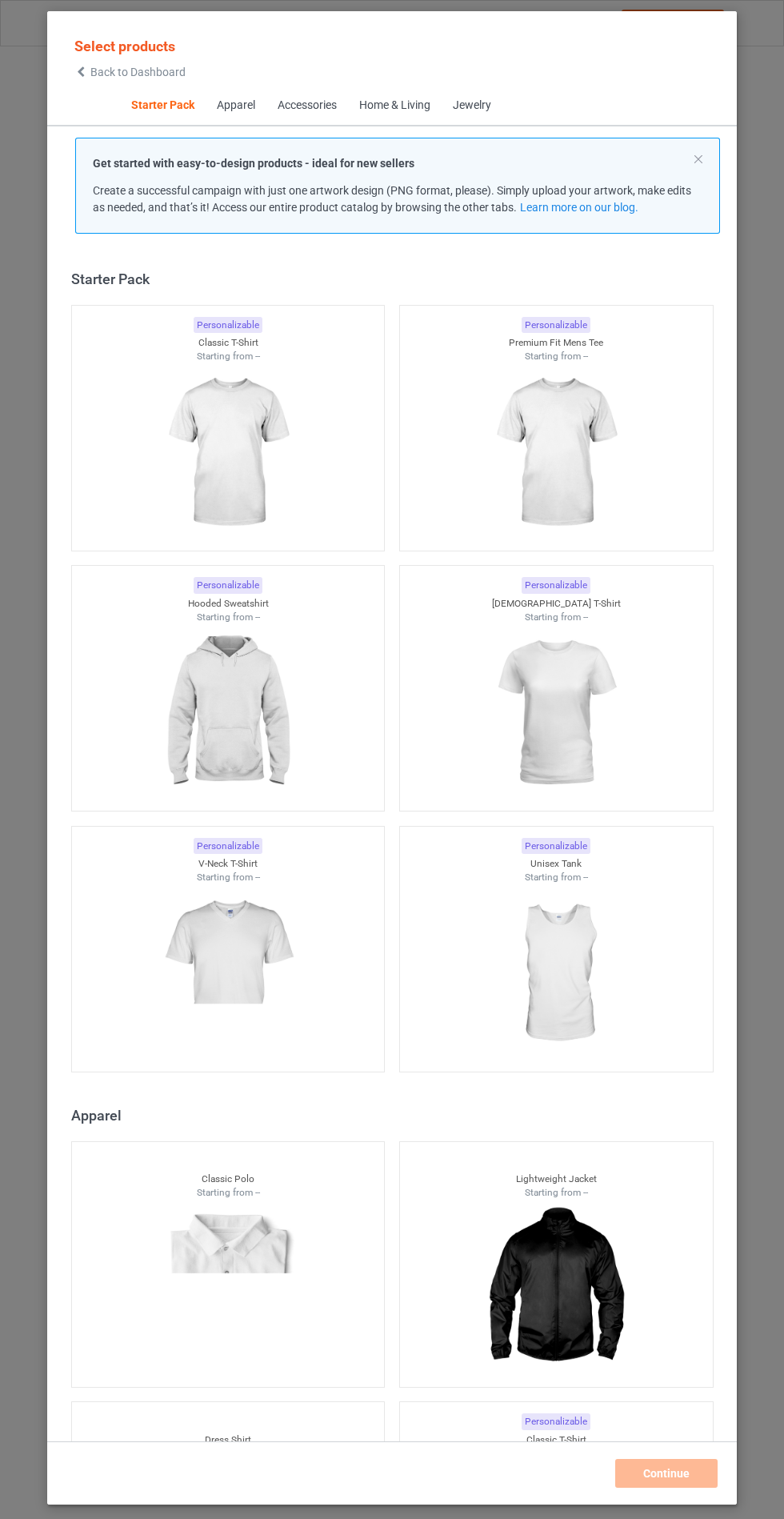
scroll to position [19, 0]
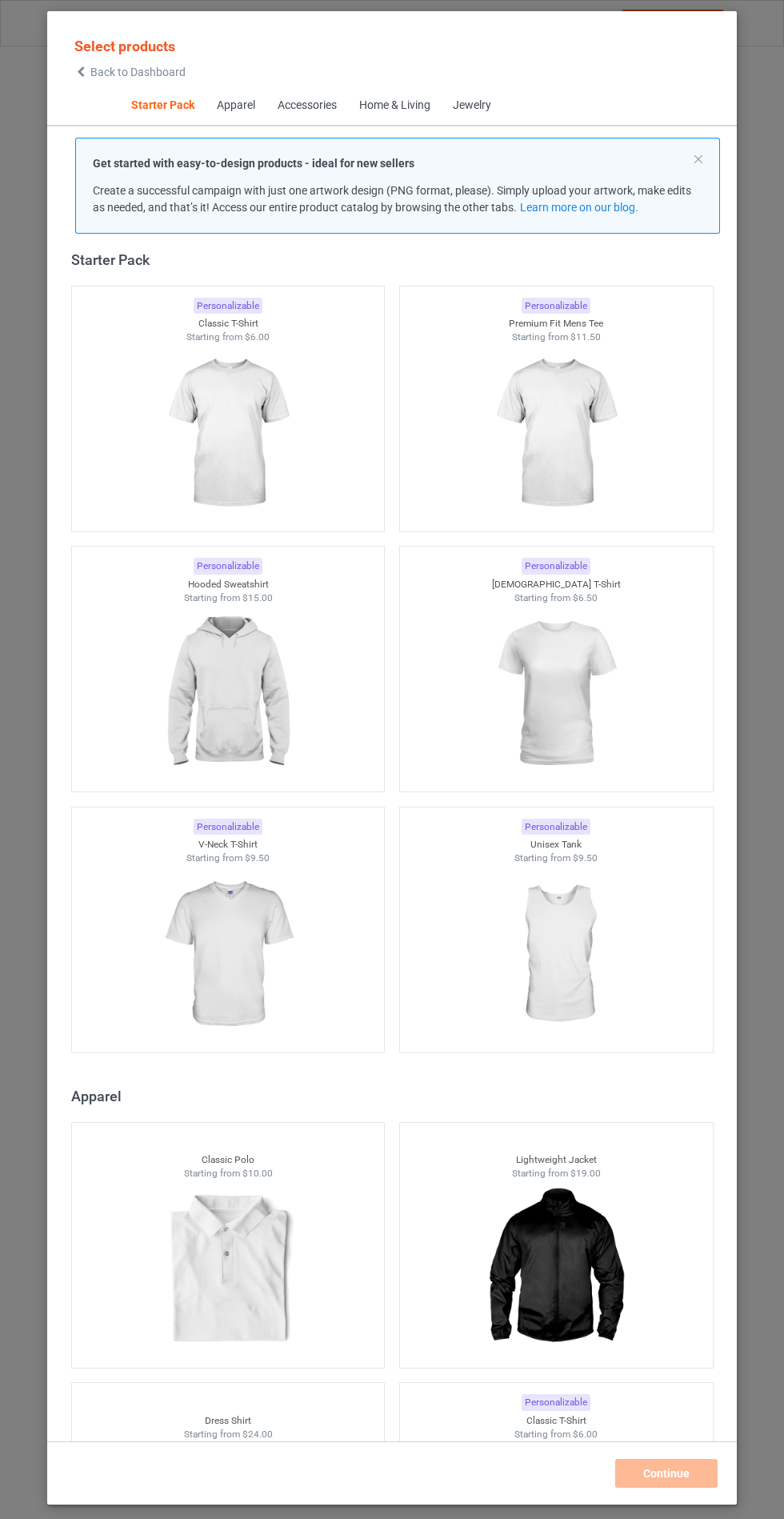
click at [184, 698] on img at bounding box center [227, 694] width 143 height 180
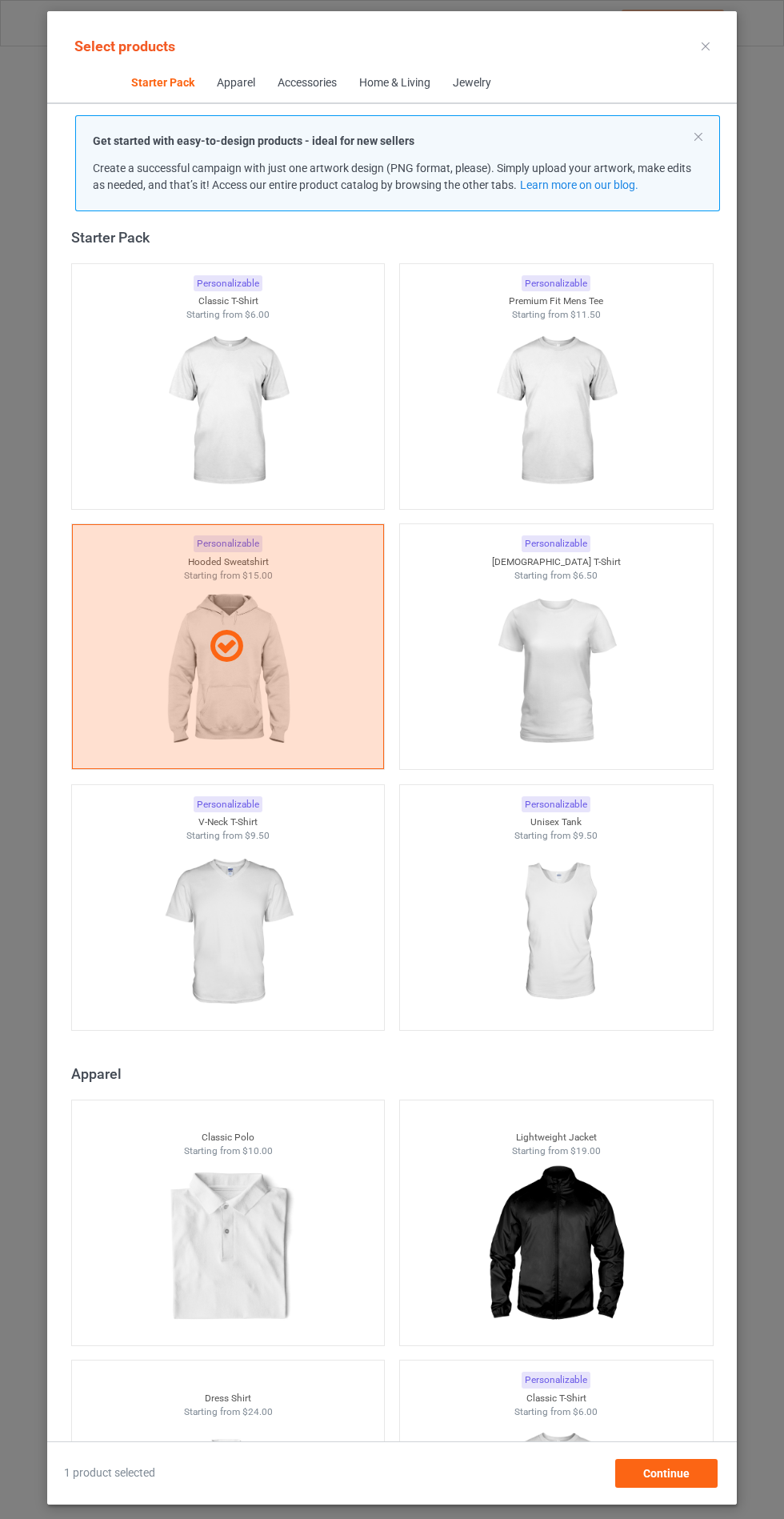
click at [196, 873] on img at bounding box center [227, 932] width 143 height 180
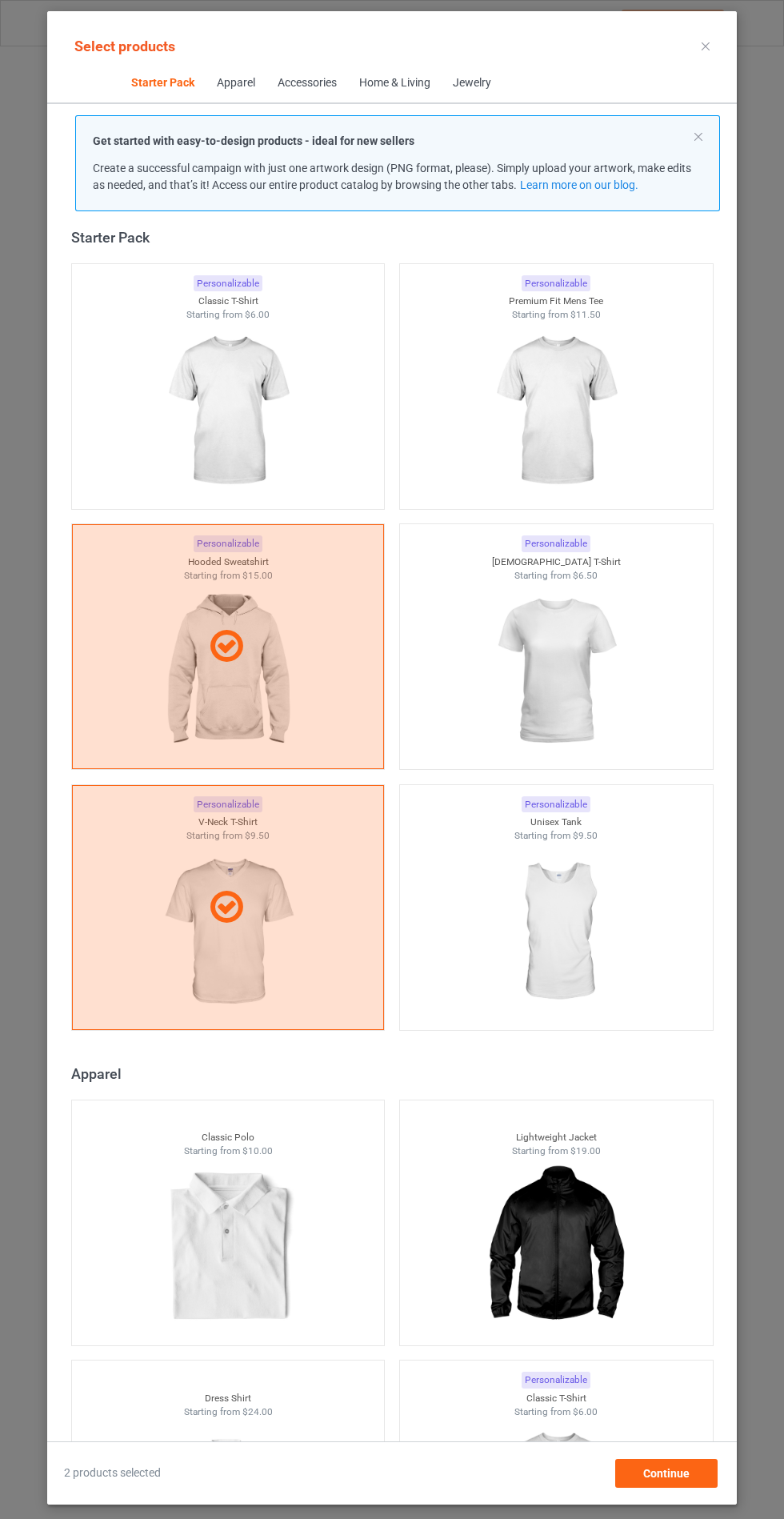
click at [783, 971] on div "Select products Starter Pack Apparel Accessories Home & Living Jewelry Get star…" at bounding box center [392, 760] width 784 height 1519
click at [694, 1487] on div "Continue" at bounding box center [666, 1472] width 102 height 29
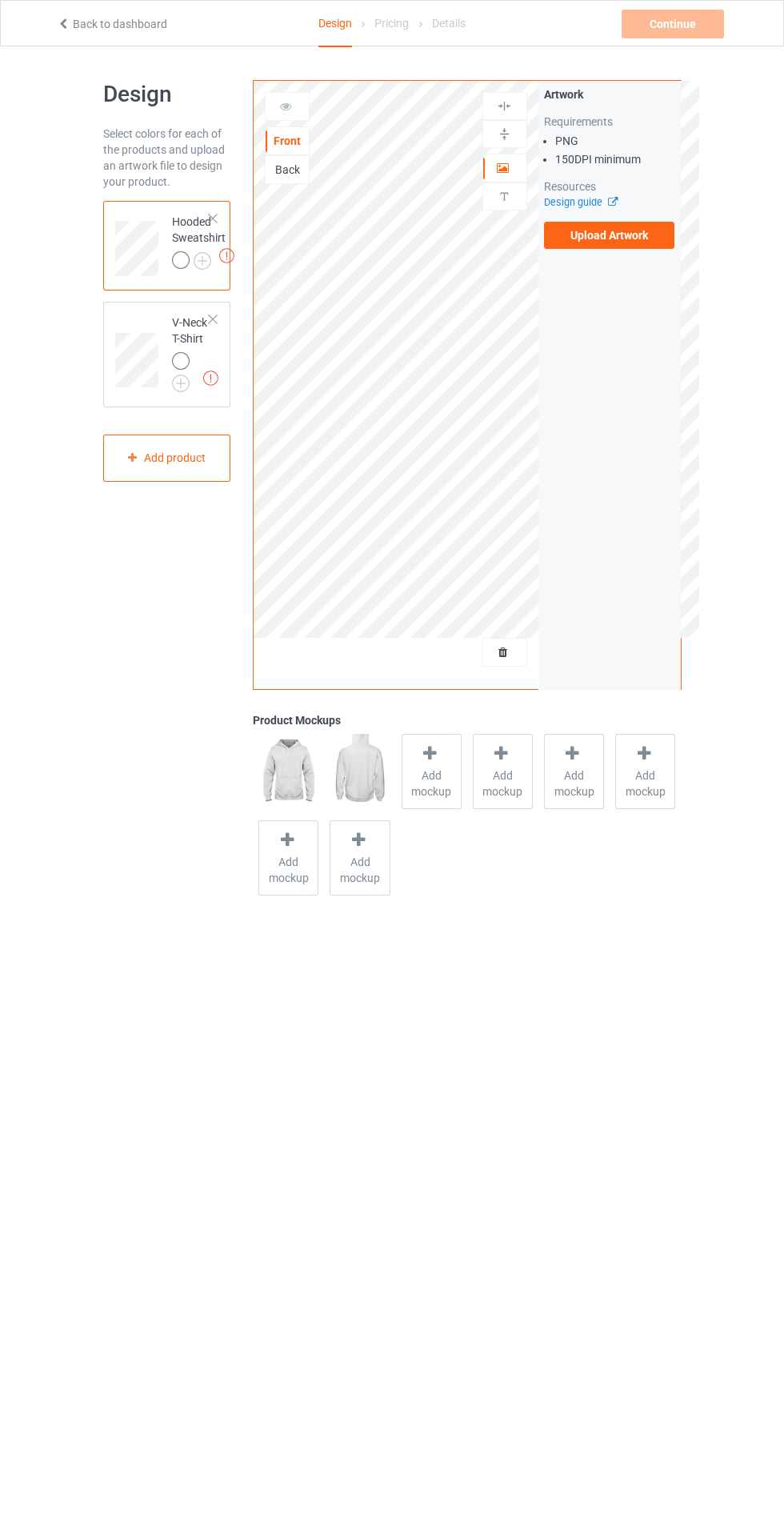
click at [655, 237] on label "Upload Artwork" at bounding box center [609, 234] width 131 height 27
click at [0, 0] on input "Upload Artwork" at bounding box center [0, 0] width 0 height 0
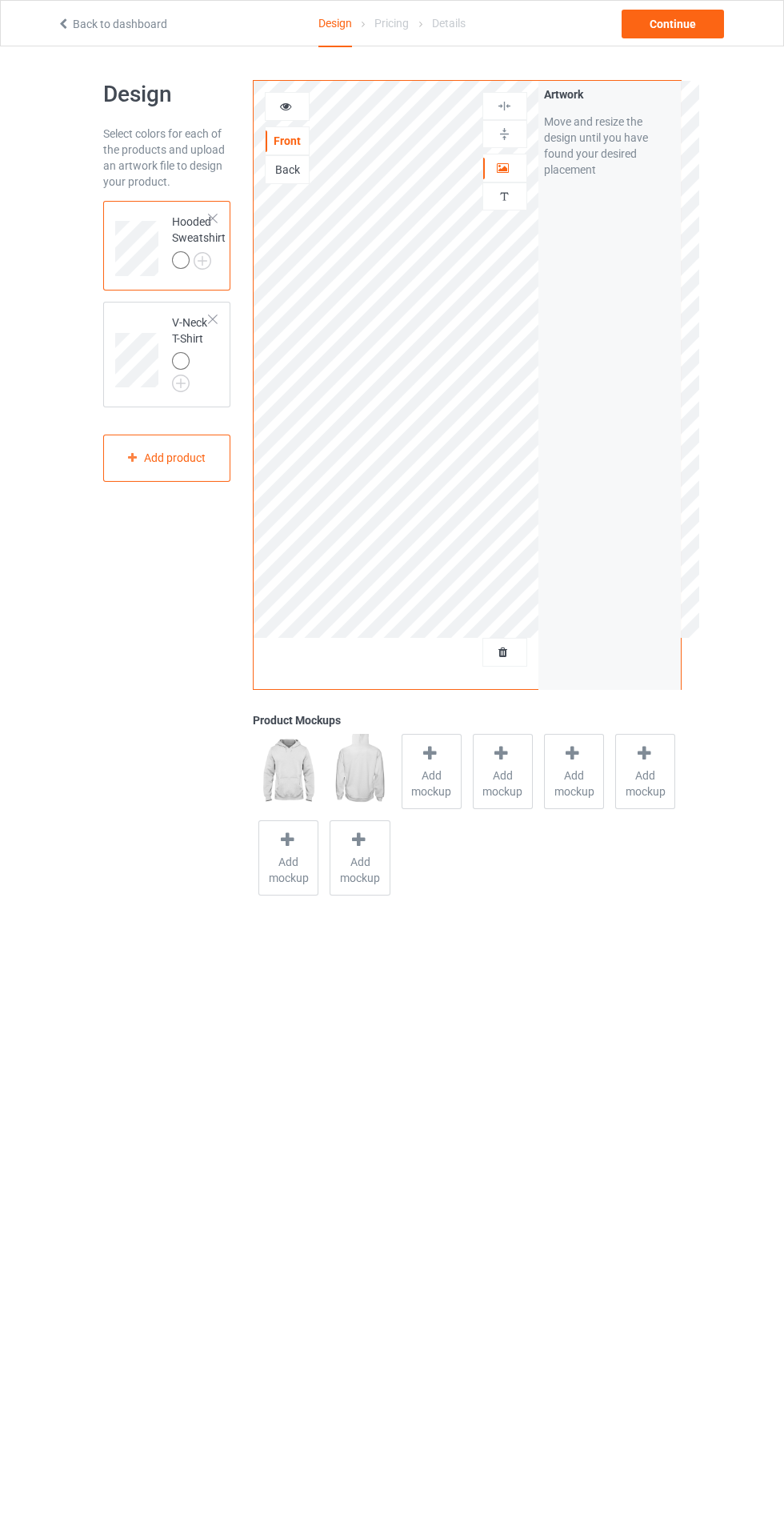
click at [448, 776] on span "Add mockup" at bounding box center [431, 783] width 59 height 32
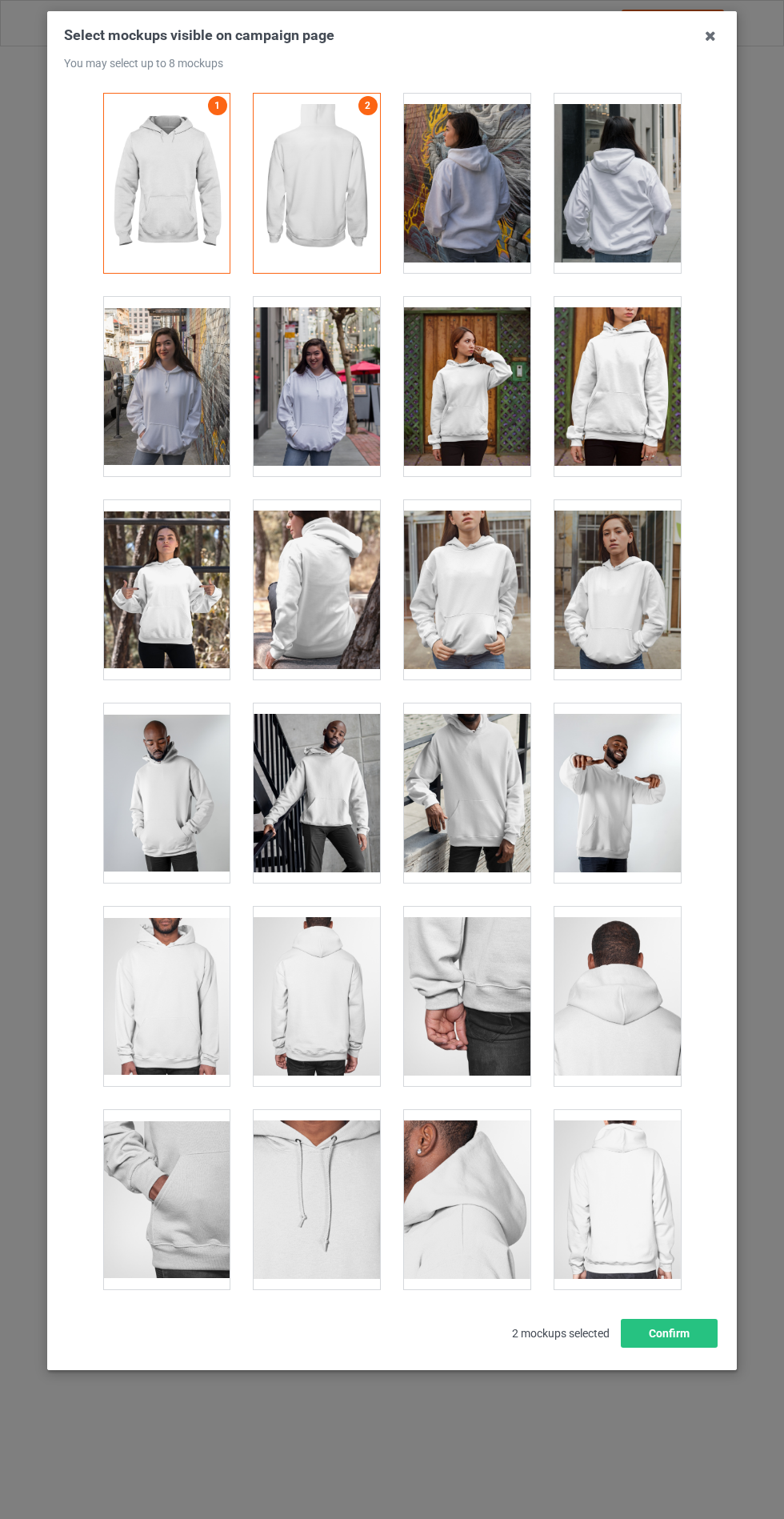
click at [710, 36] on icon at bounding box center [711, 36] width 26 height 26
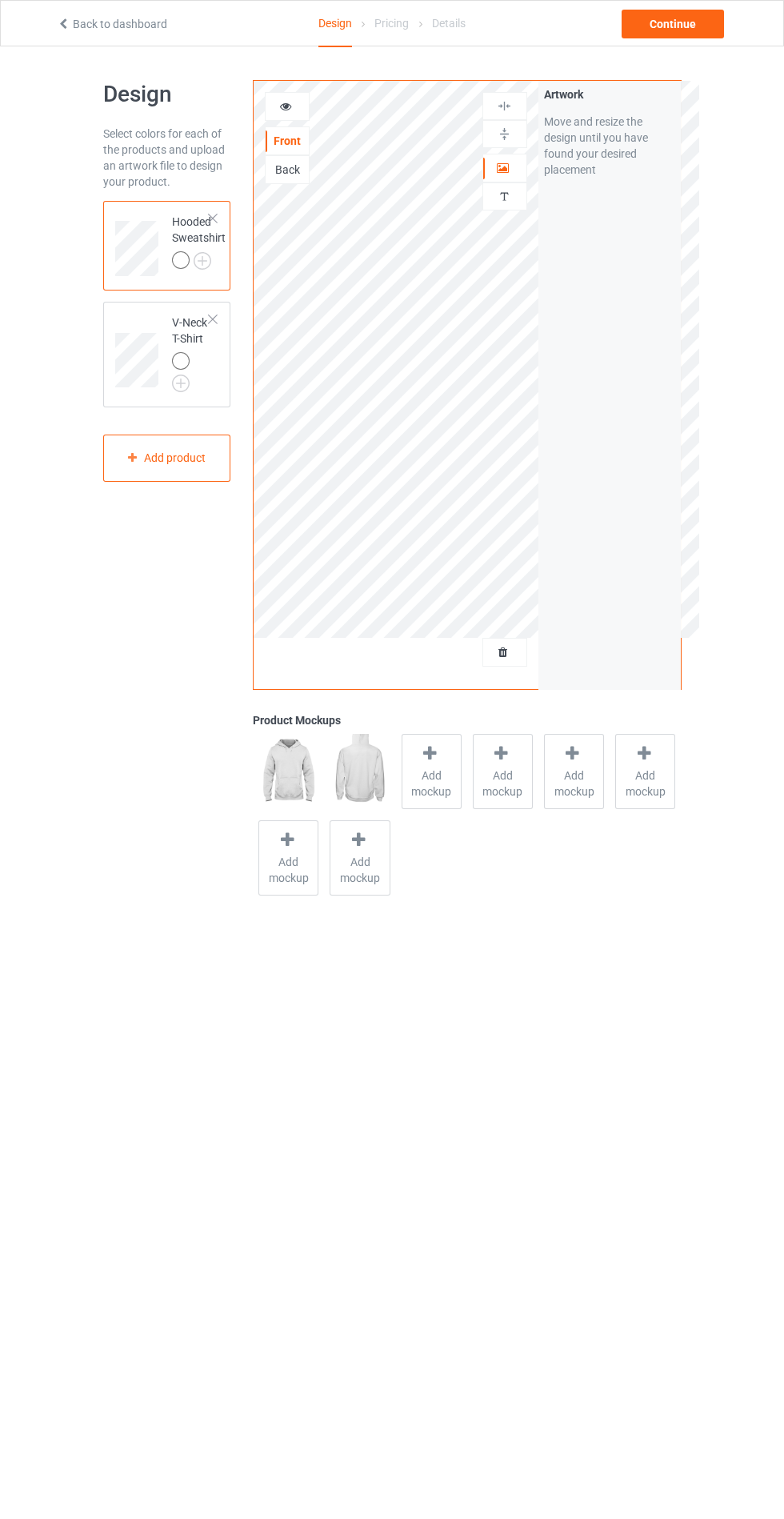
click at [430, 790] on span "Add mockup" at bounding box center [431, 783] width 59 height 32
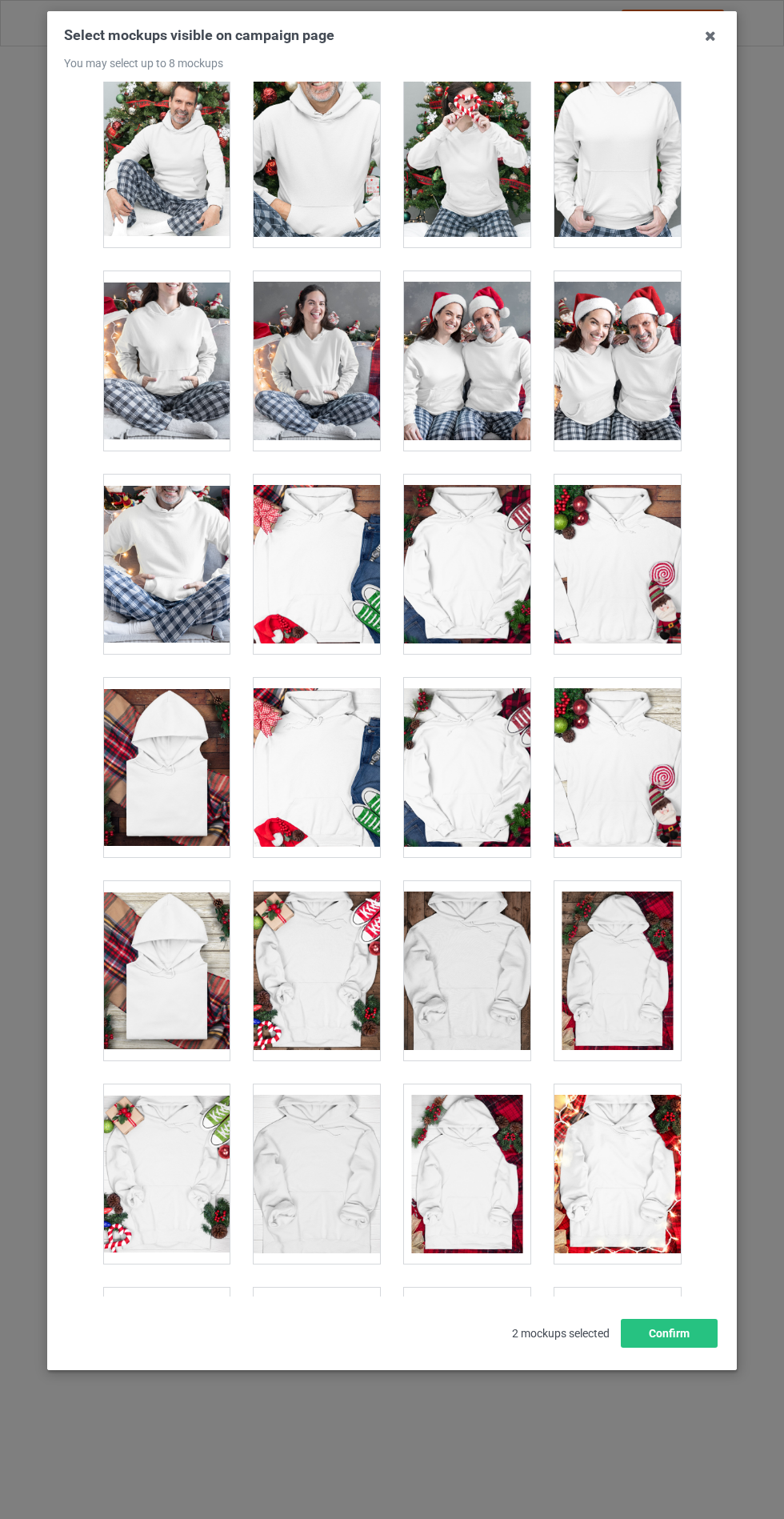
scroll to position [12915, 0]
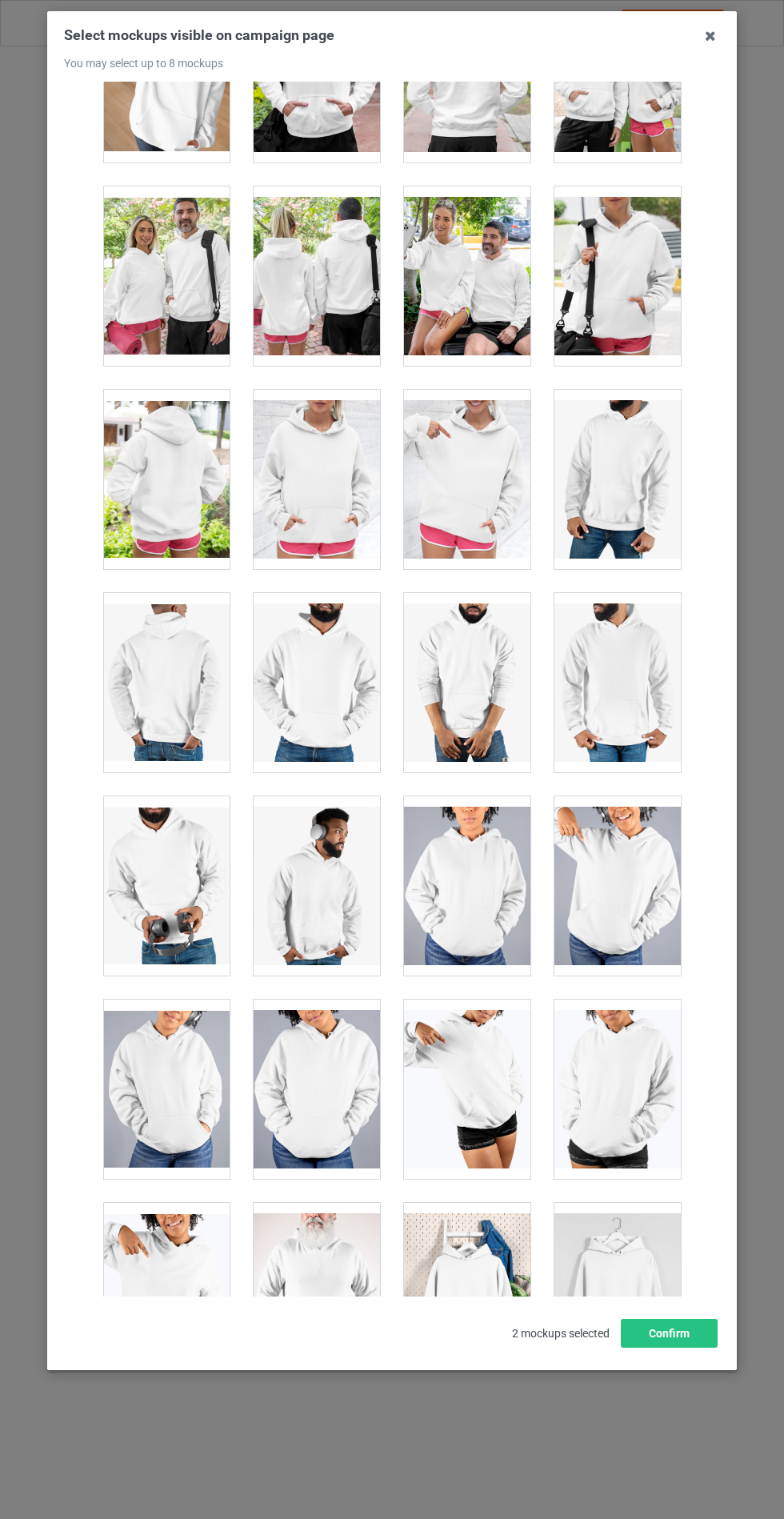
click at [303, 461] on div at bounding box center [317, 480] width 126 height 180
click at [671, 1347] on button "Confirm" at bounding box center [669, 1332] width 97 height 29
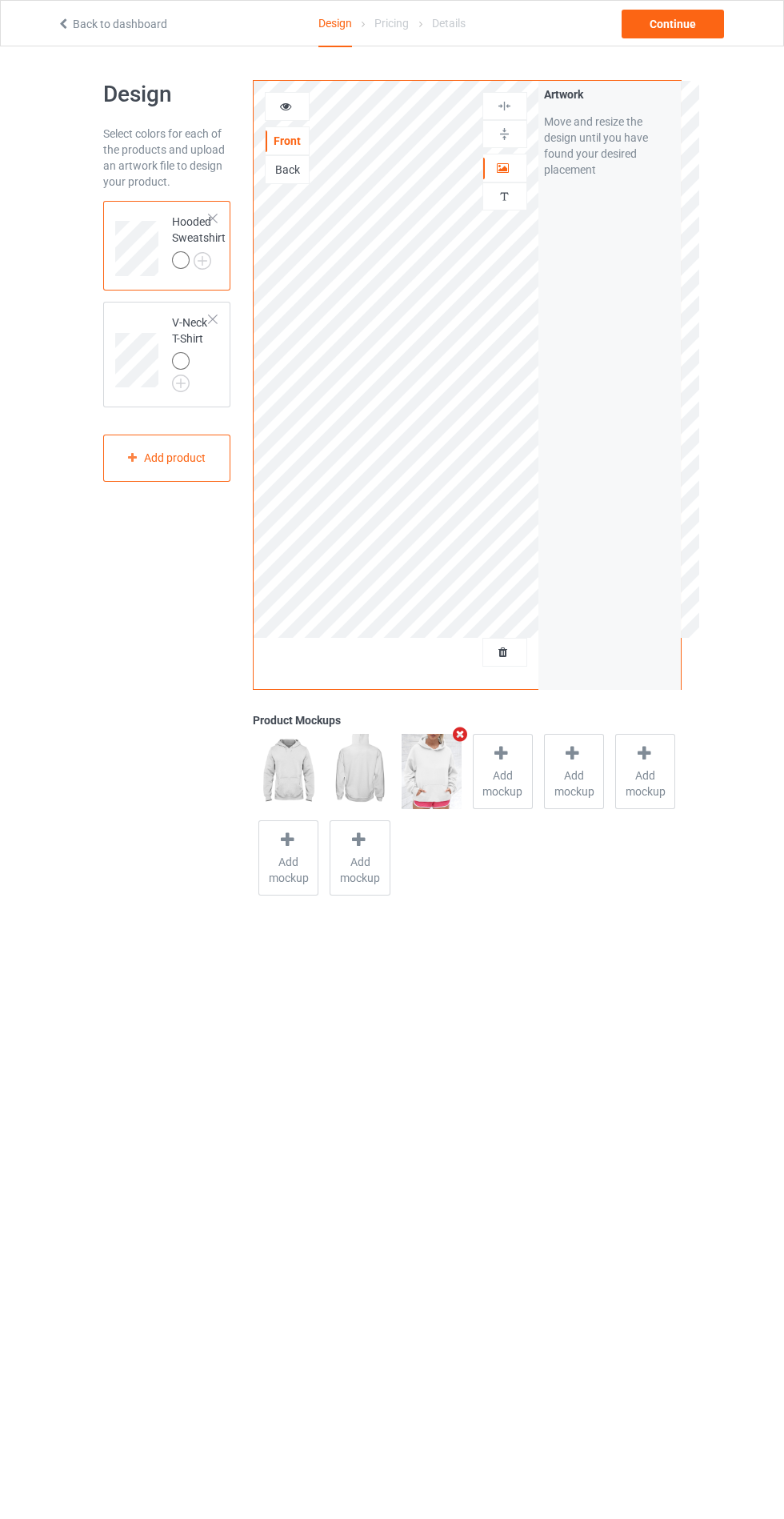
click at [183, 329] on div "V-Neck T-Shirt" at bounding box center [191, 350] width 39 height 72
click at [422, 778] on span "Add mockup" at bounding box center [431, 783] width 59 height 32
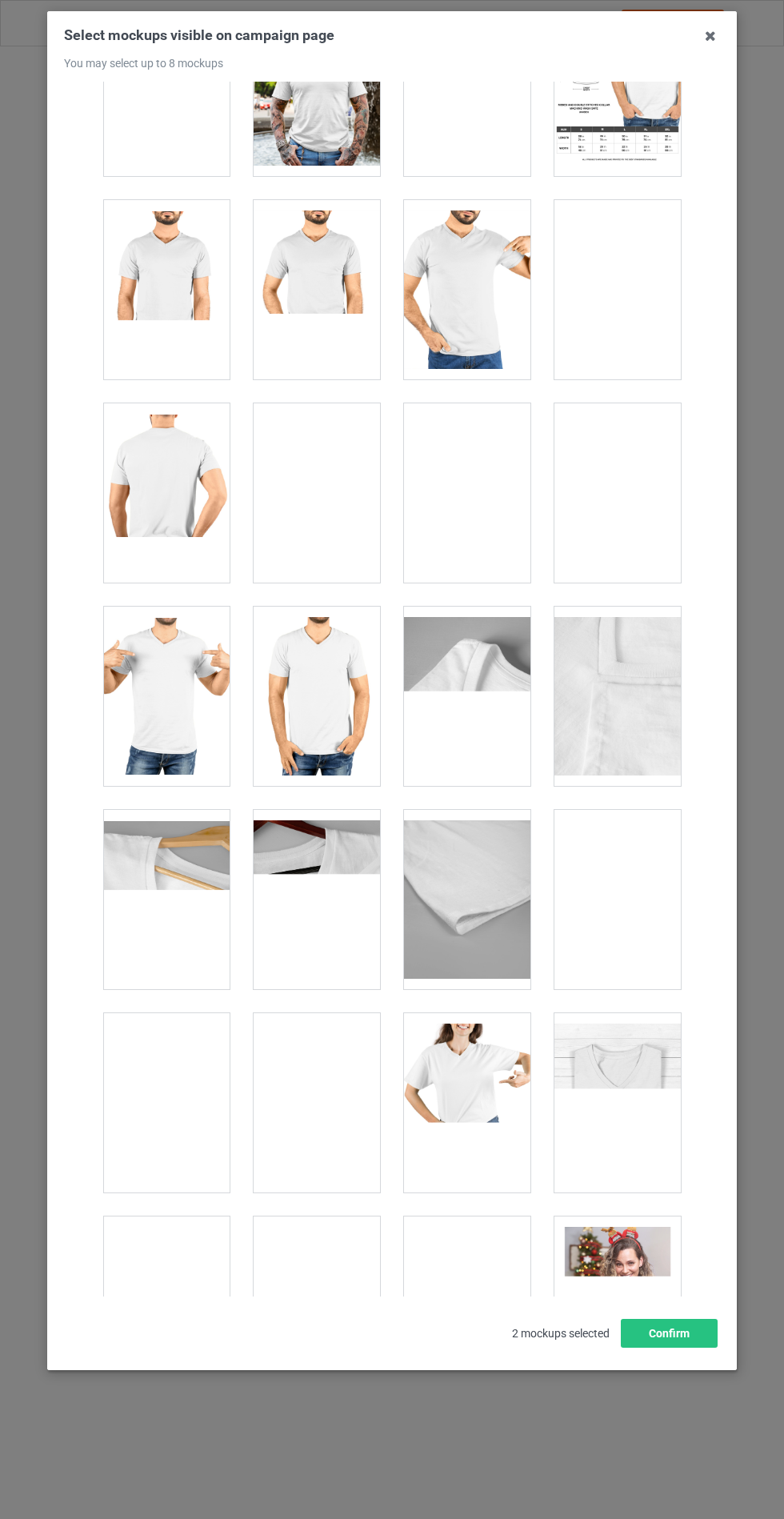
scroll to position [2157, 0]
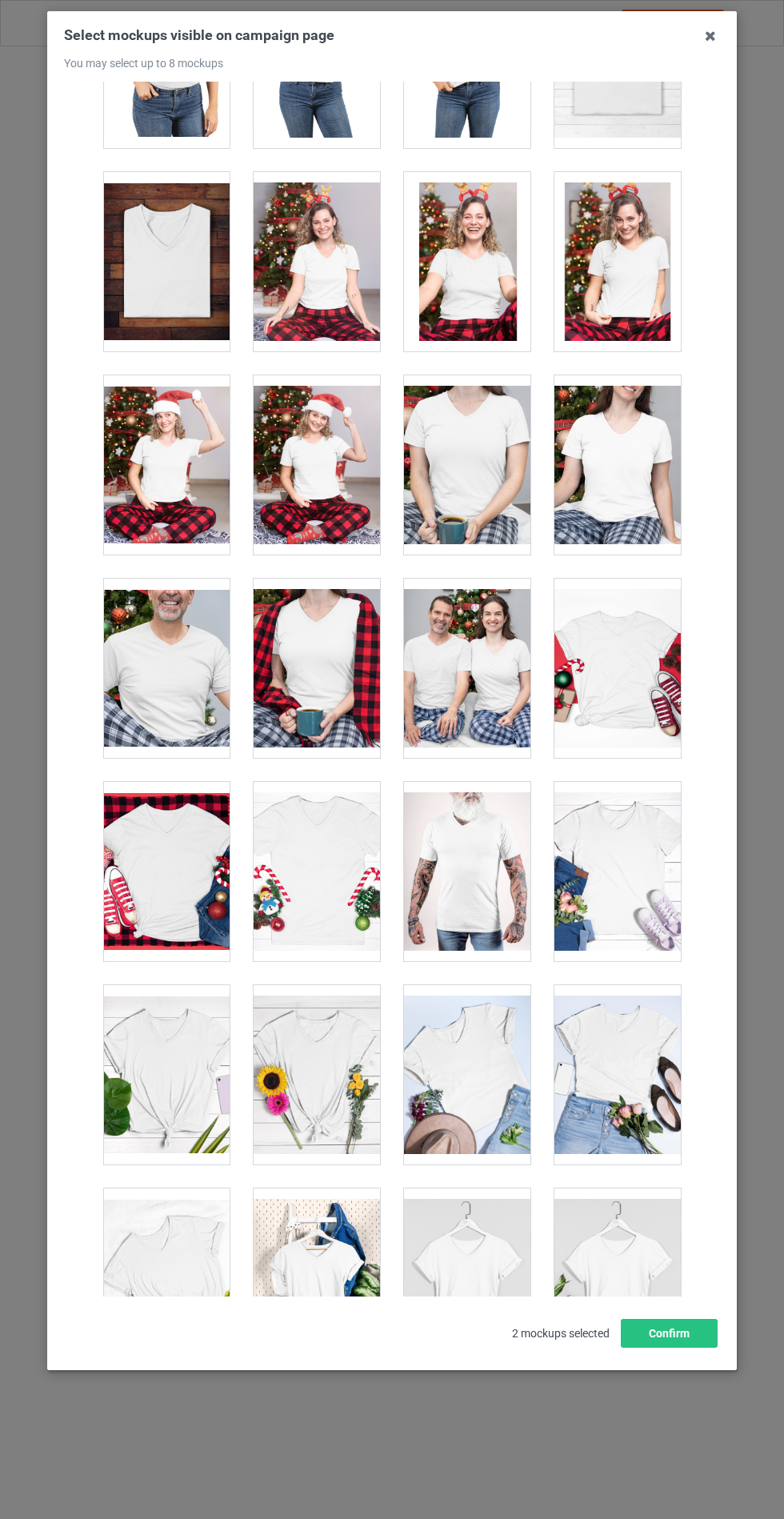
click at [594, 1307] on div at bounding box center [617, 1278] width 126 height 180
click at [676, 1347] on button "Confirm" at bounding box center [669, 1332] width 97 height 29
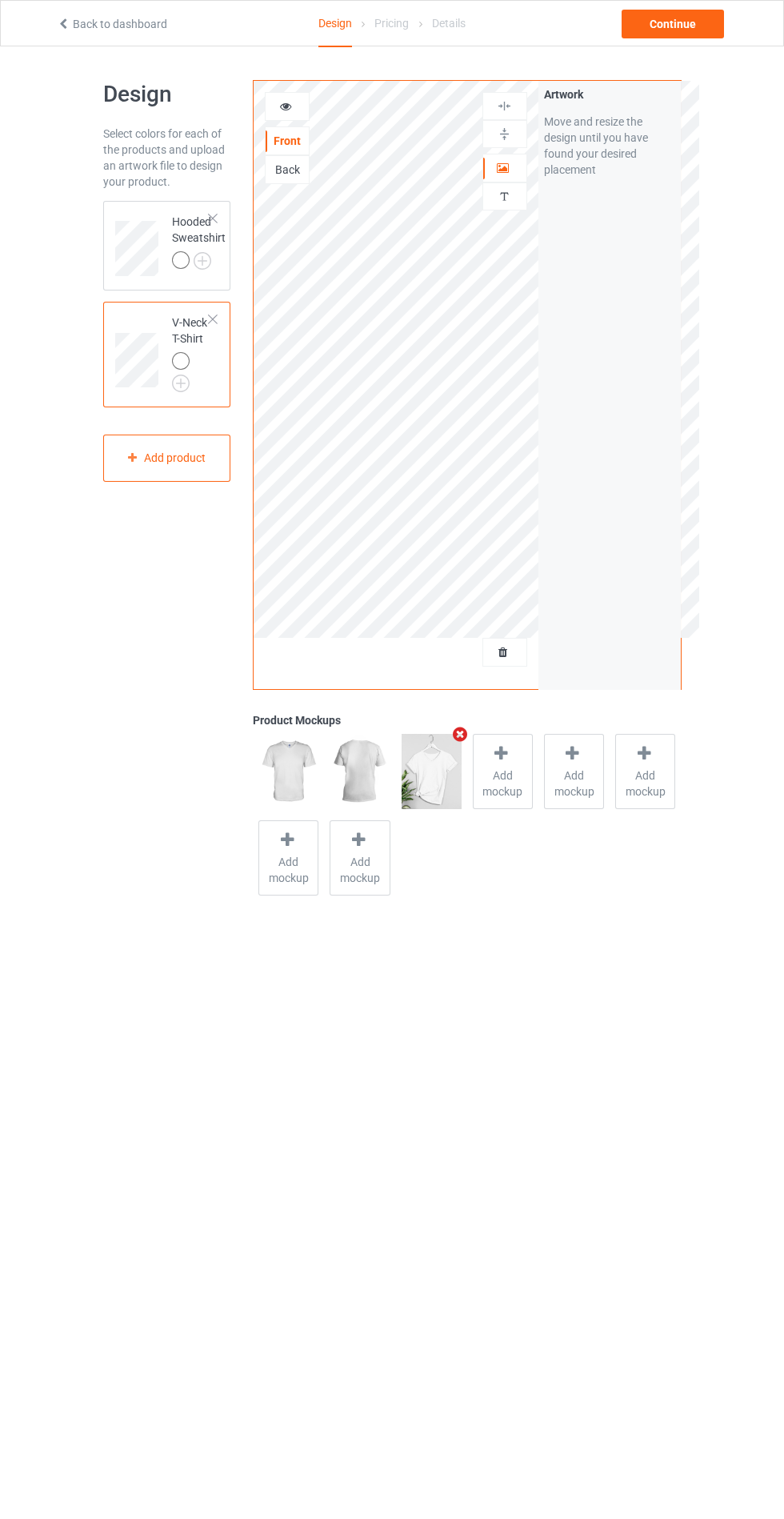
click at [0, 0] on img at bounding box center [0, 0] width 0 height 0
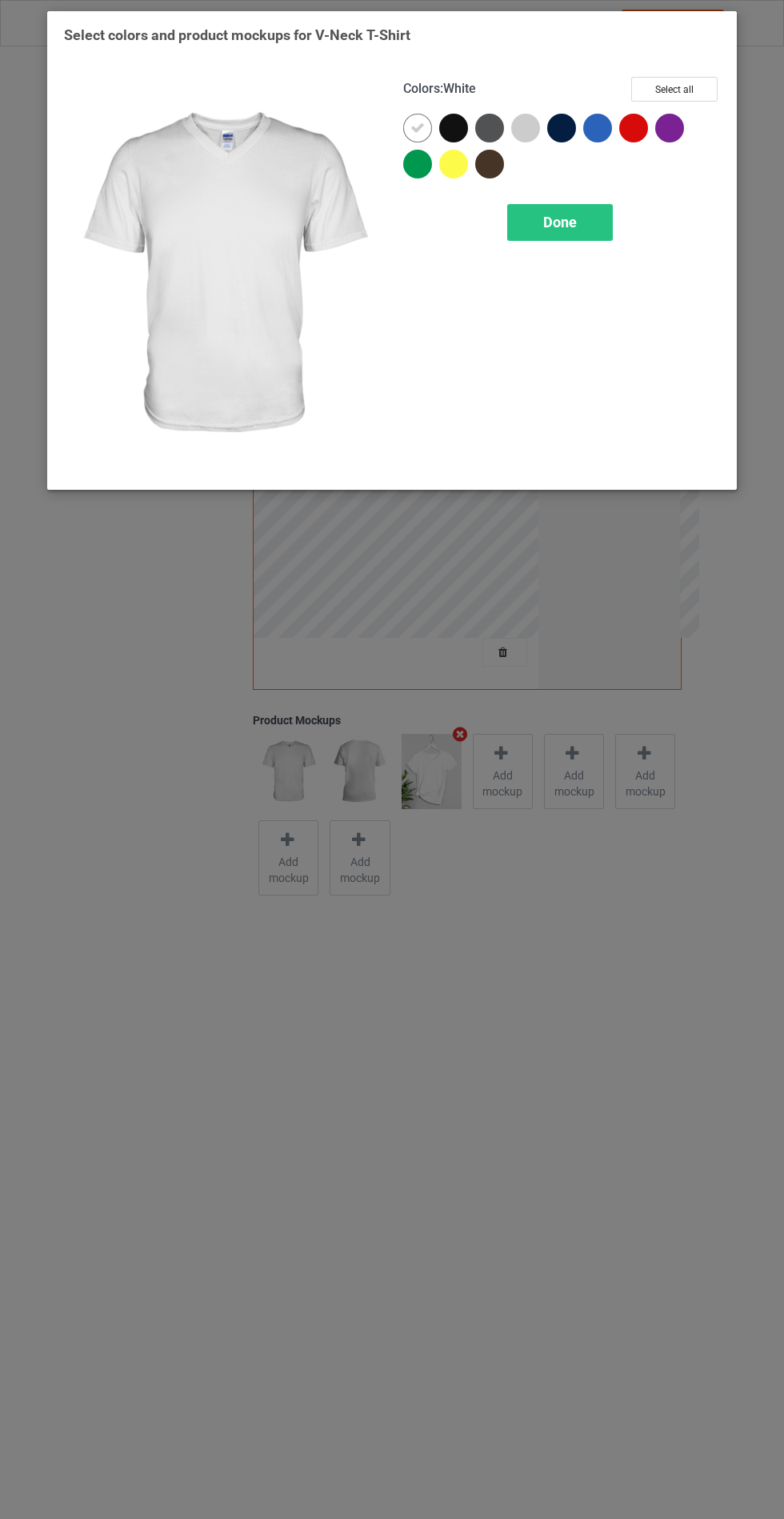
click at [455, 148] on div at bounding box center [457, 131] width 36 height 36
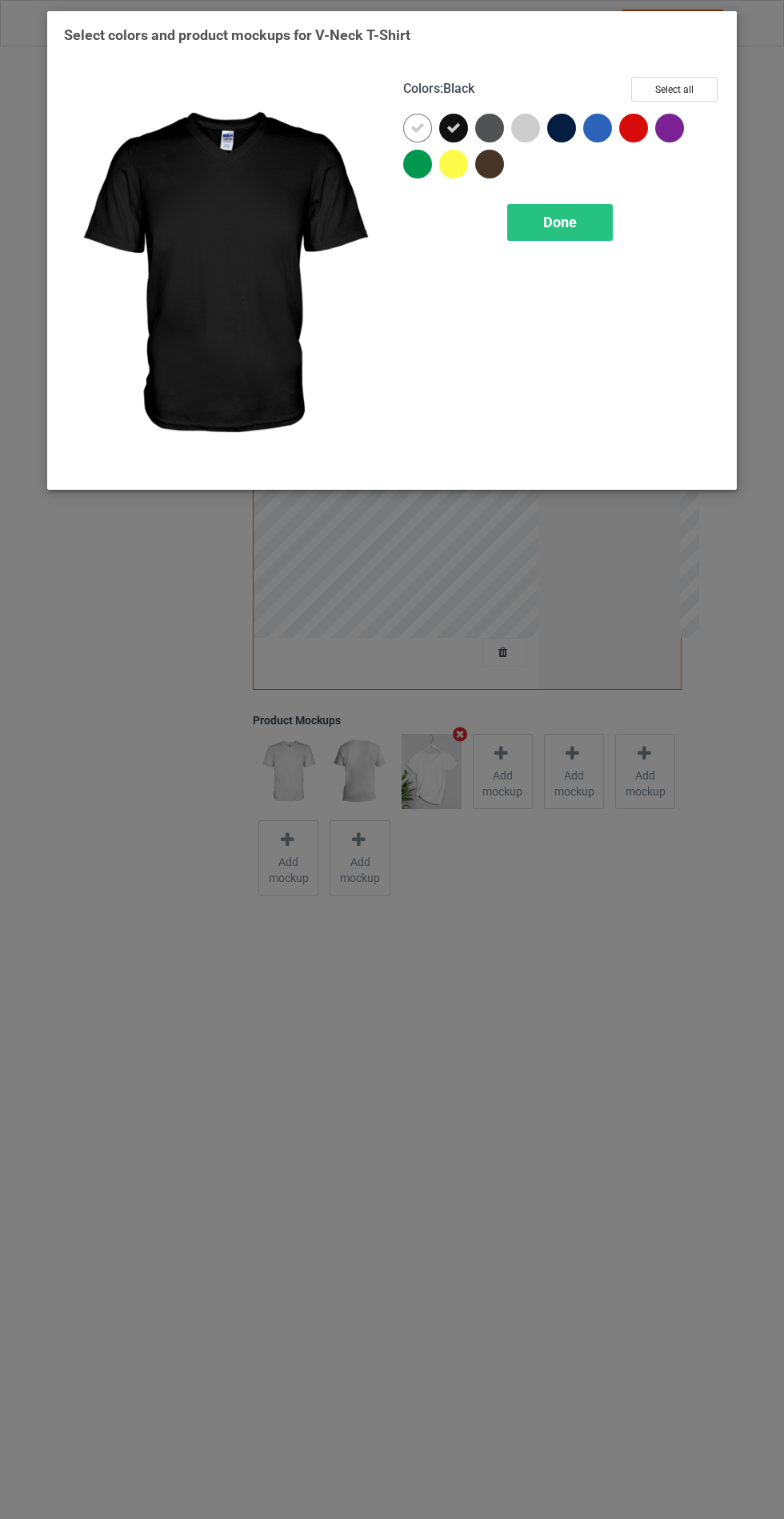
click at [480, 120] on div at bounding box center [489, 127] width 29 height 29
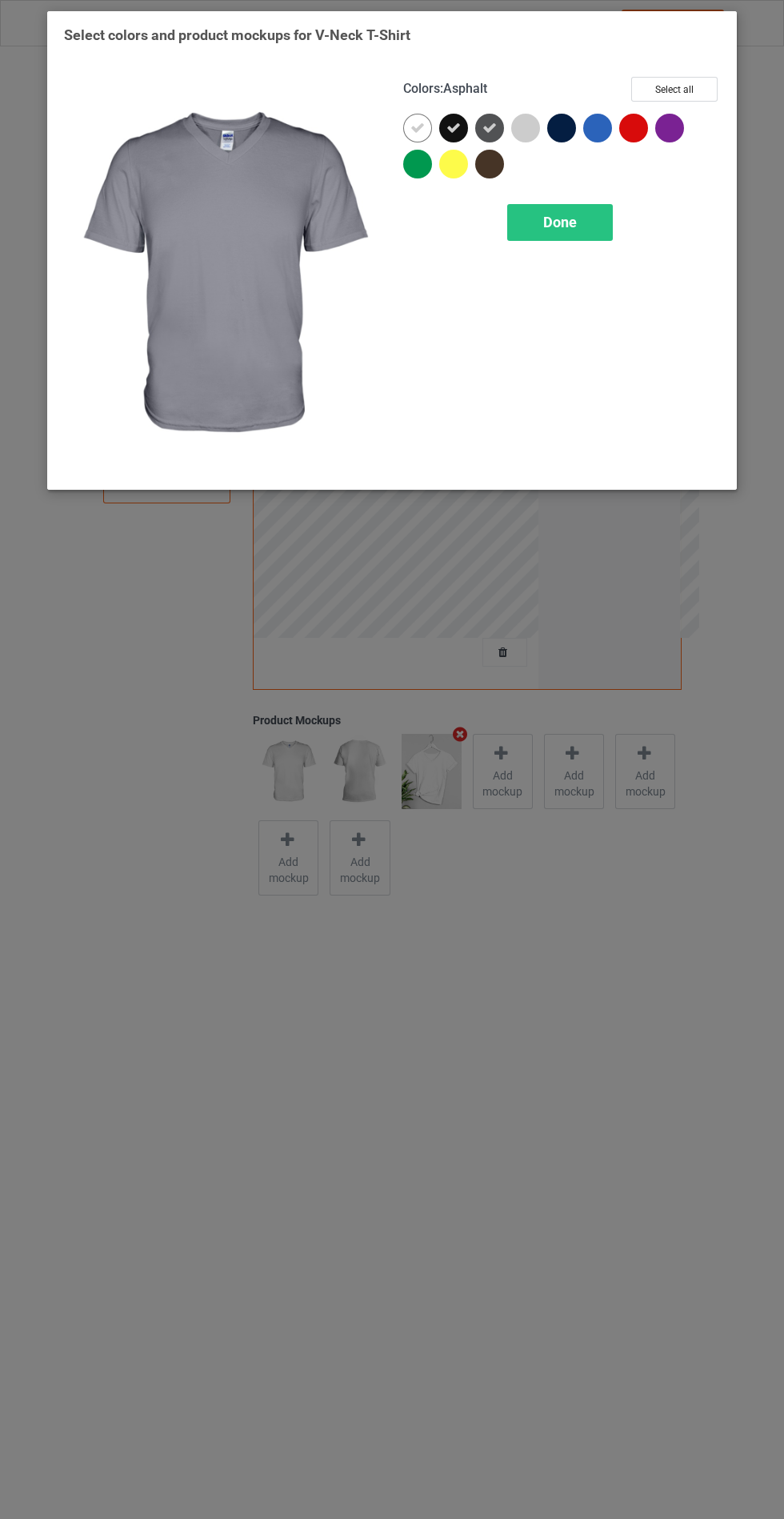
click at [565, 222] on span "Done" at bounding box center [560, 221] width 34 height 17
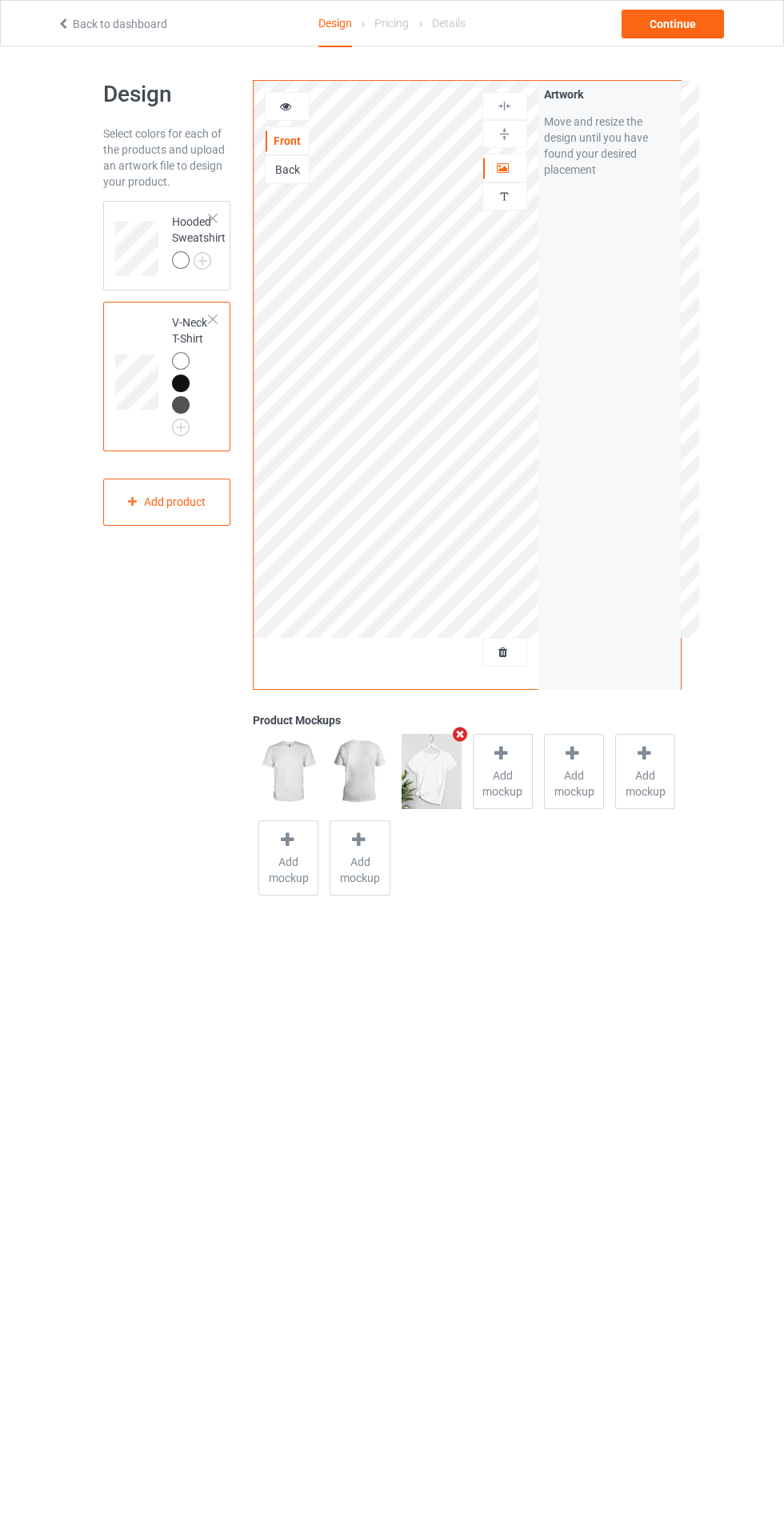
click at [0, 0] on img at bounding box center [0, 0] width 0 height 0
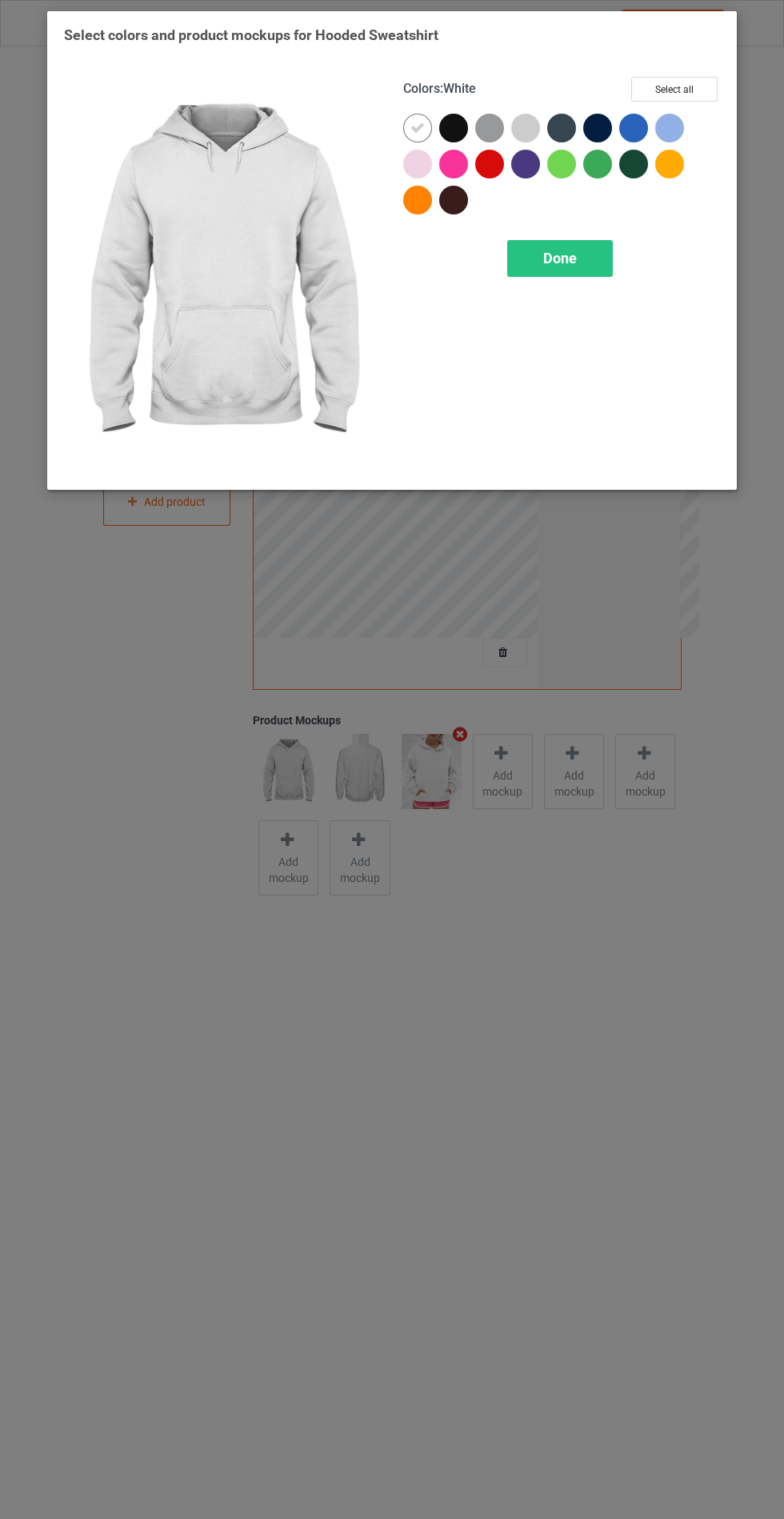
click at [452, 131] on div at bounding box center [454, 127] width 29 height 29
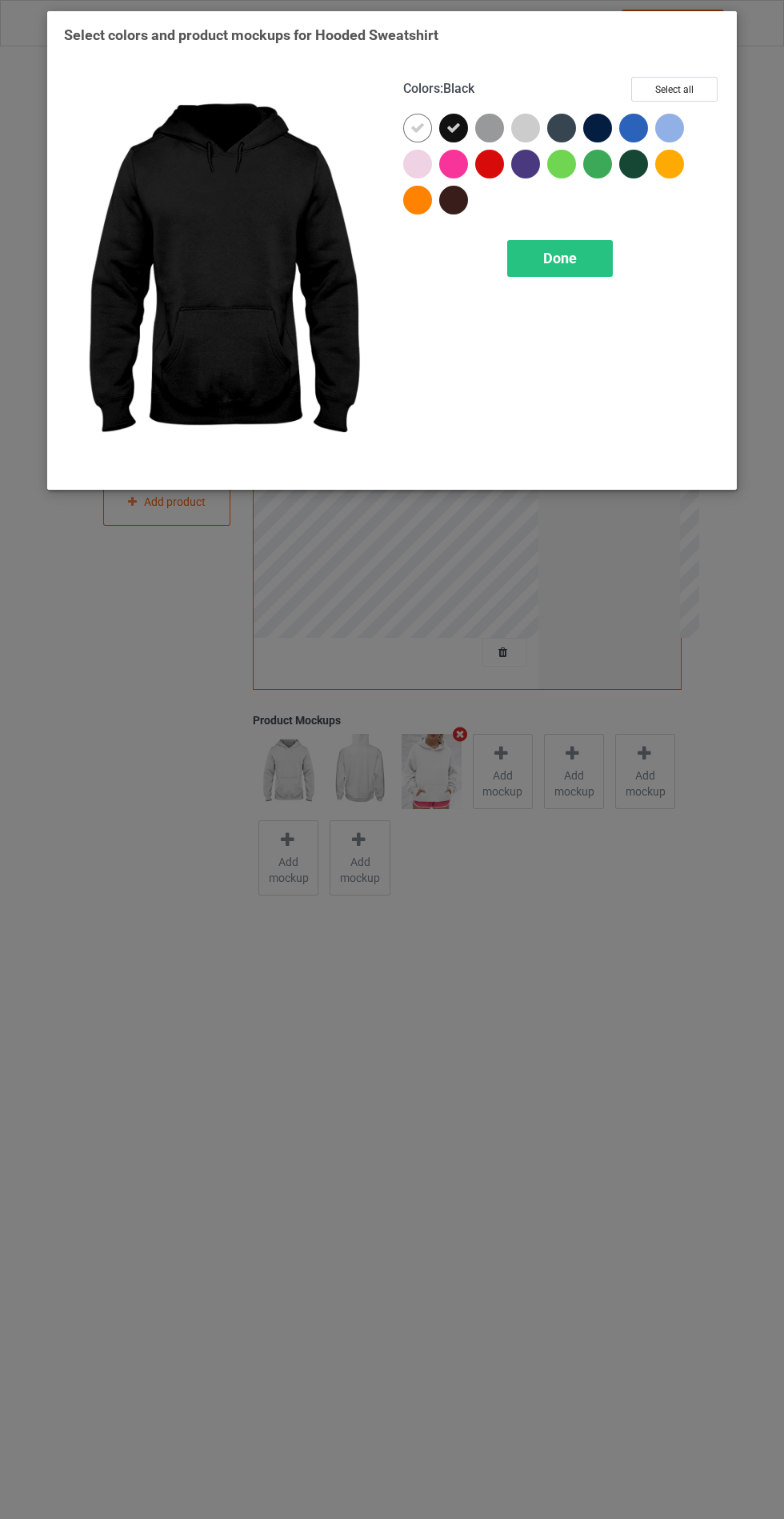
click at [561, 126] on div at bounding box center [561, 127] width 29 height 29
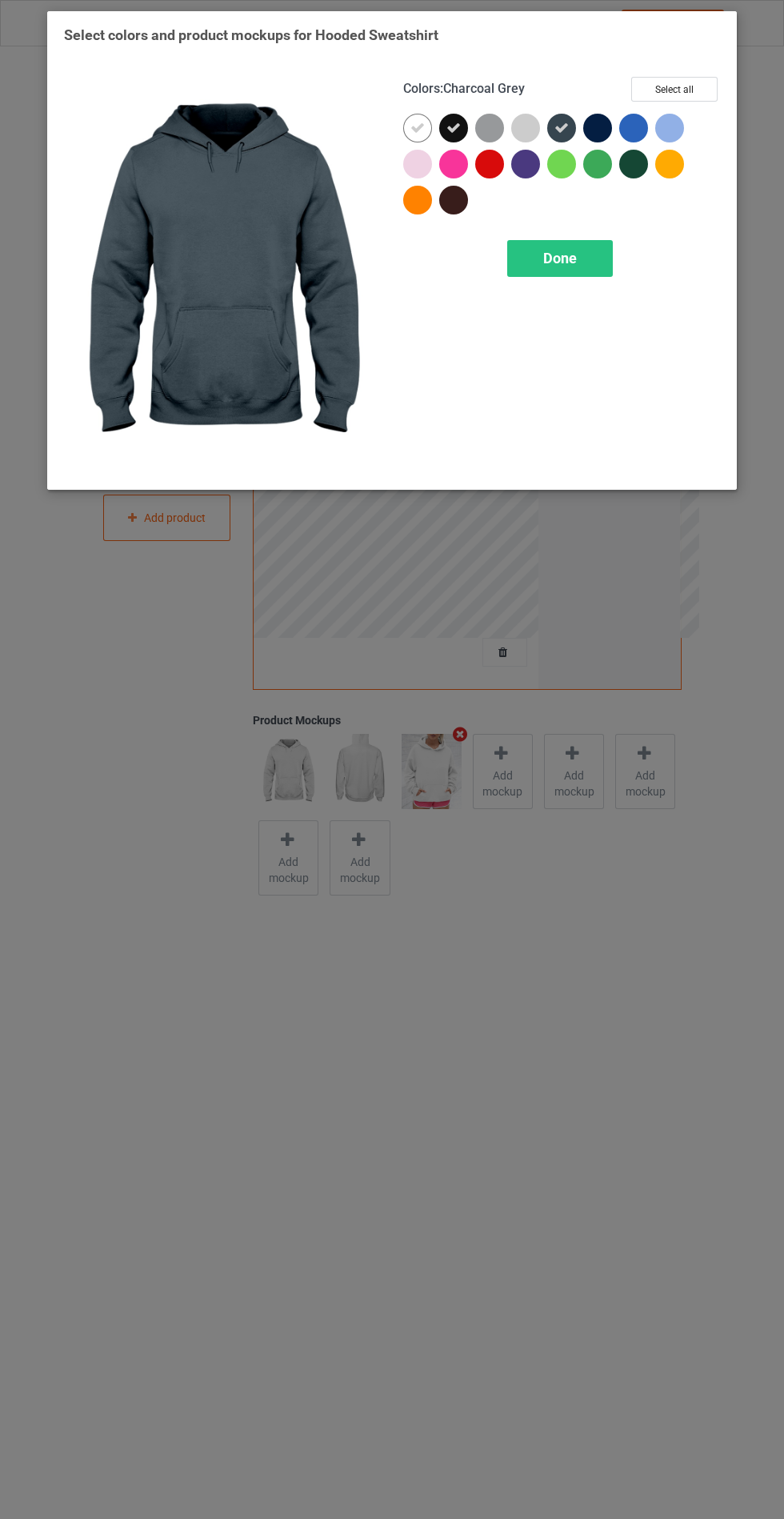
click at [604, 120] on div at bounding box center [597, 127] width 29 height 29
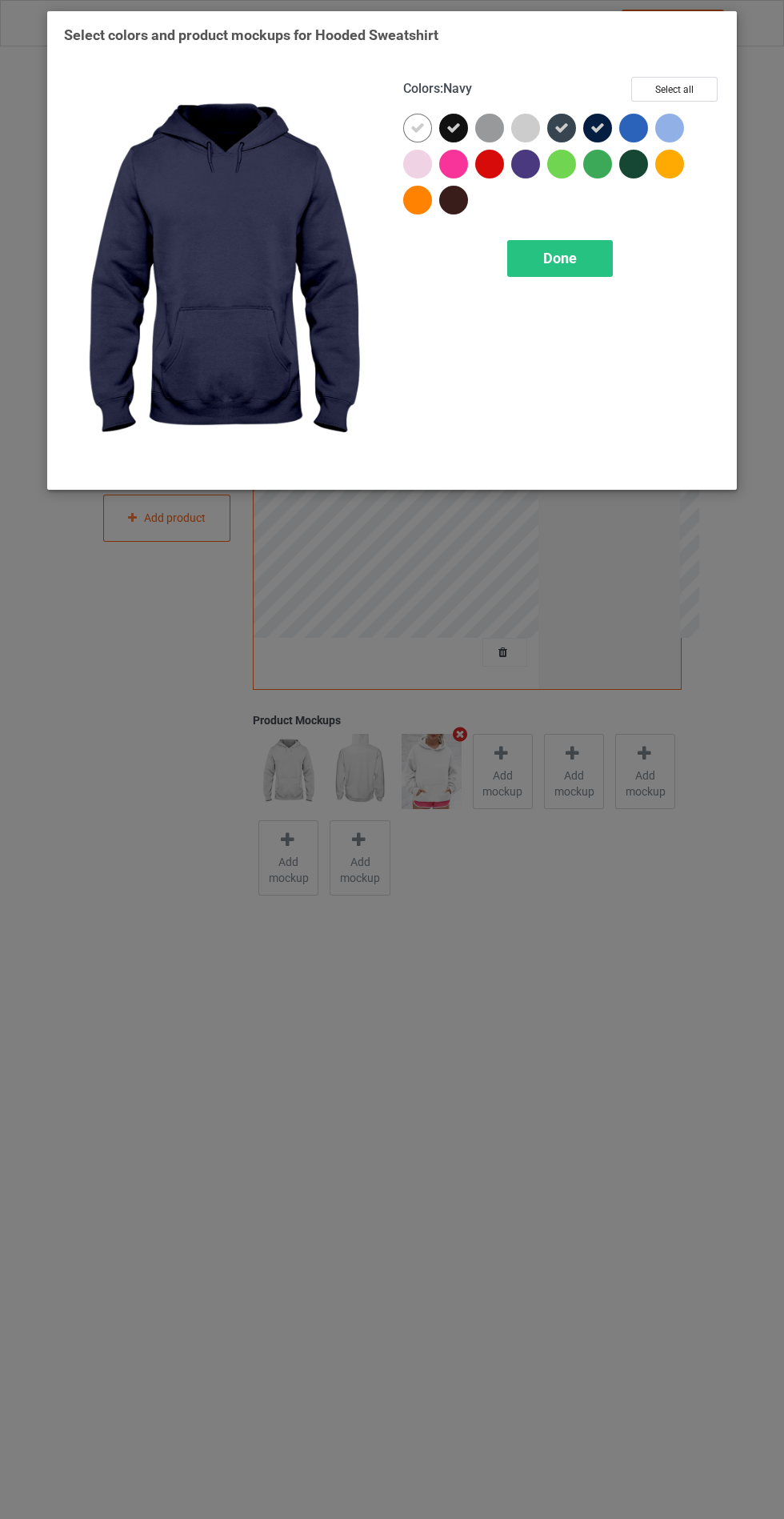
click at [578, 241] on div "Done" at bounding box center [560, 258] width 105 height 37
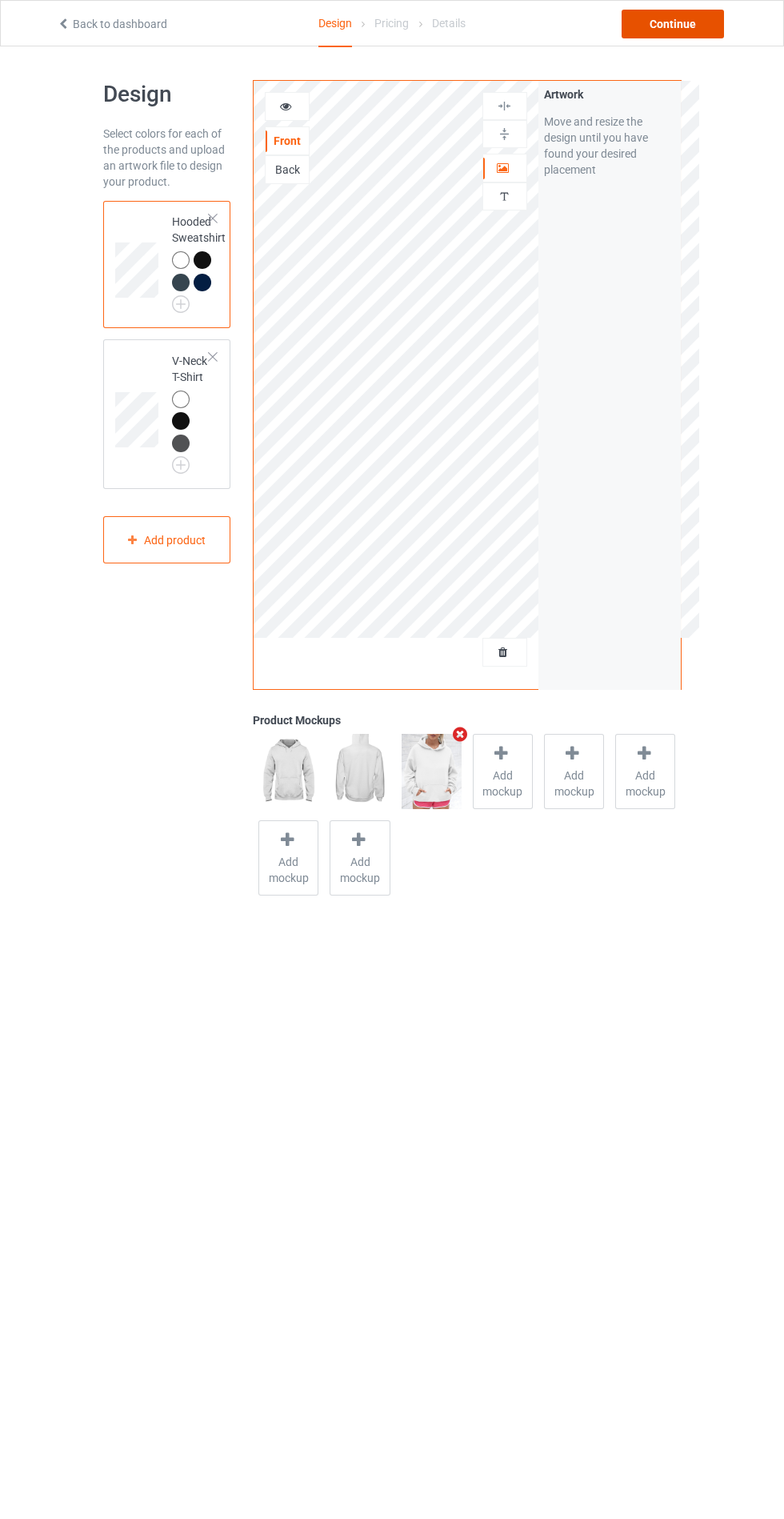
click at [673, 17] on div "Continue" at bounding box center [672, 24] width 102 height 29
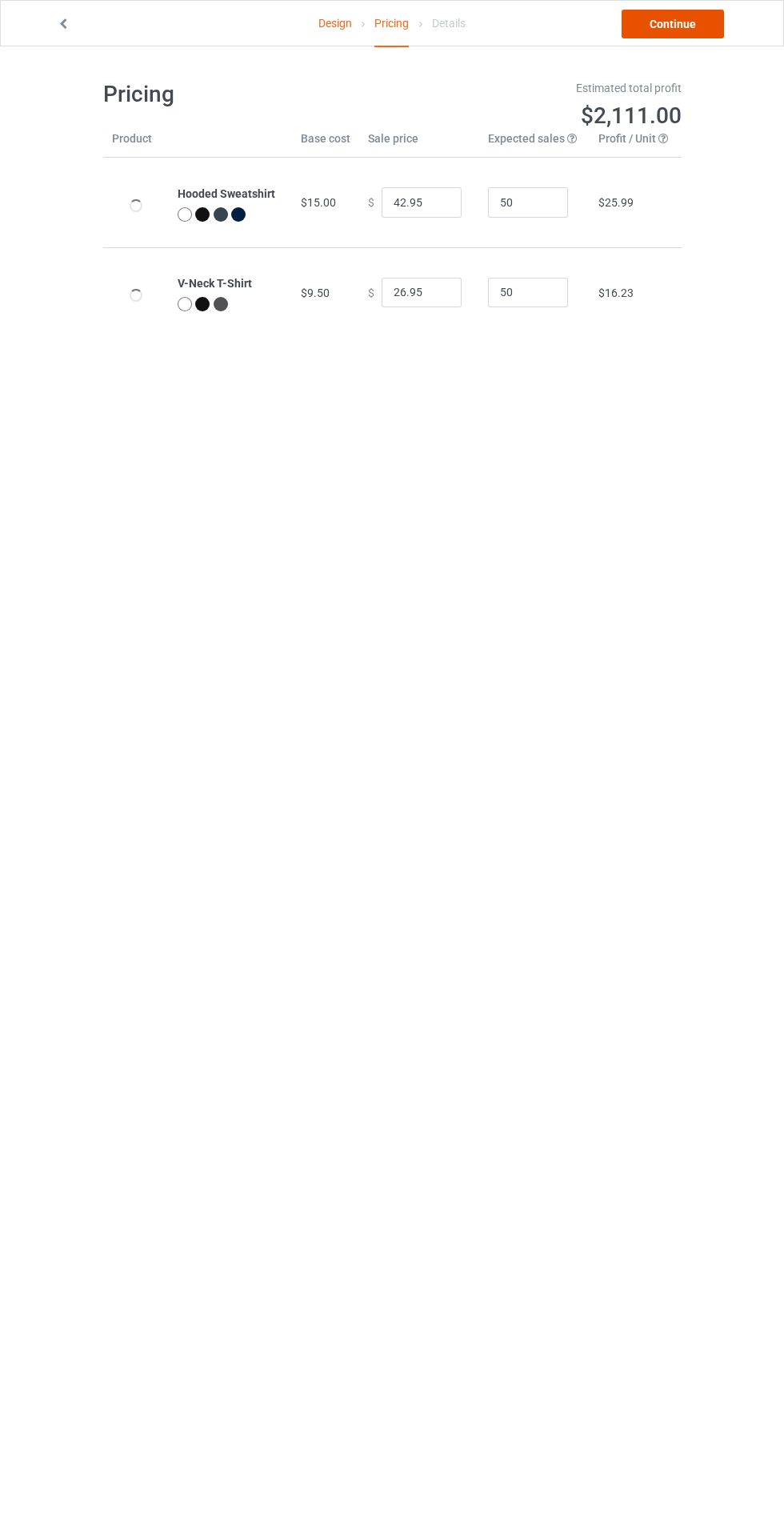
click at [671, 23] on link "Continue" at bounding box center [672, 24] width 102 height 29
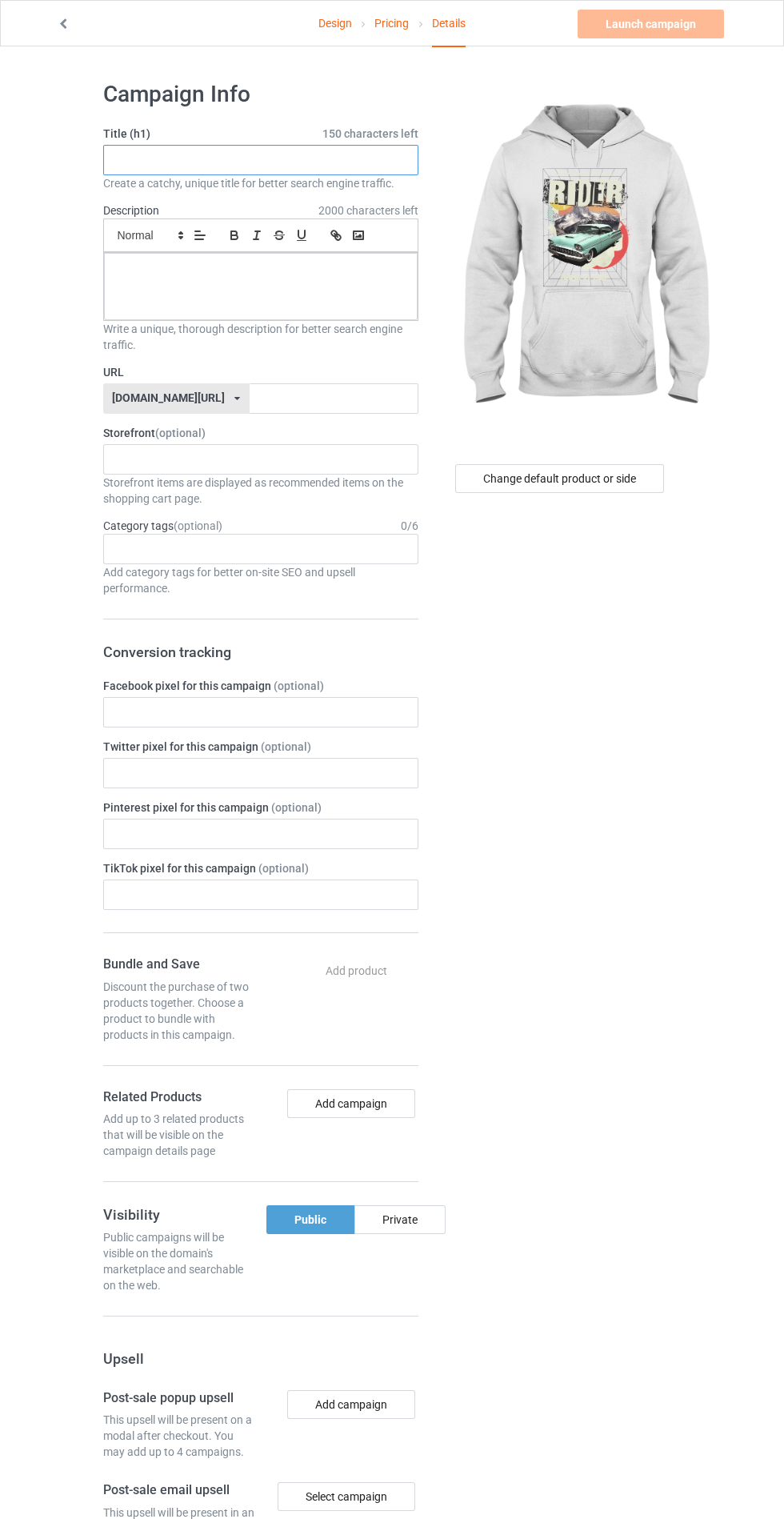
click at [364, 158] on input "text" at bounding box center [261, 160] width 316 height 31
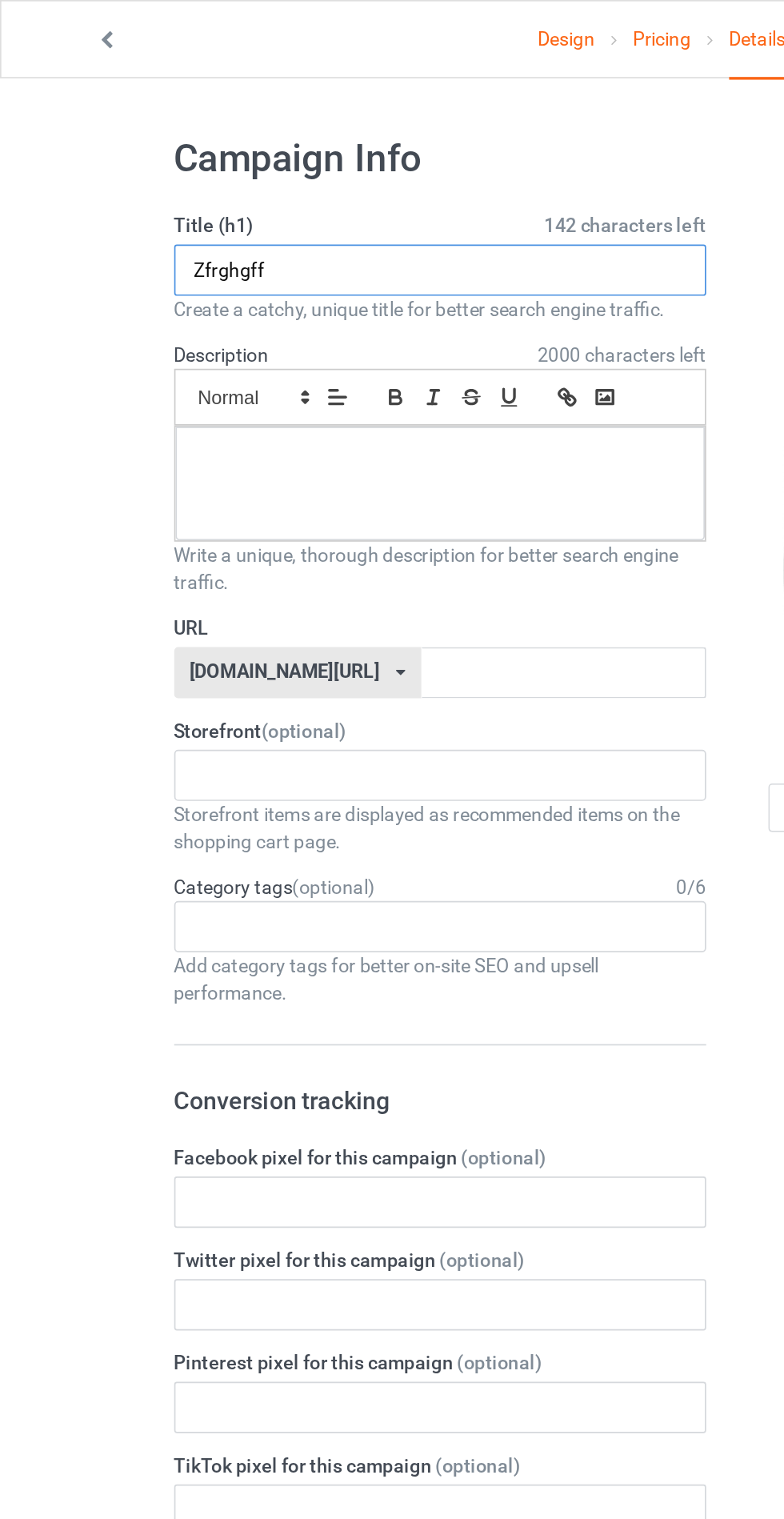
type input "Zfrghgff"
click at [298, 290] on div at bounding box center [261, 287] width 314 height 68
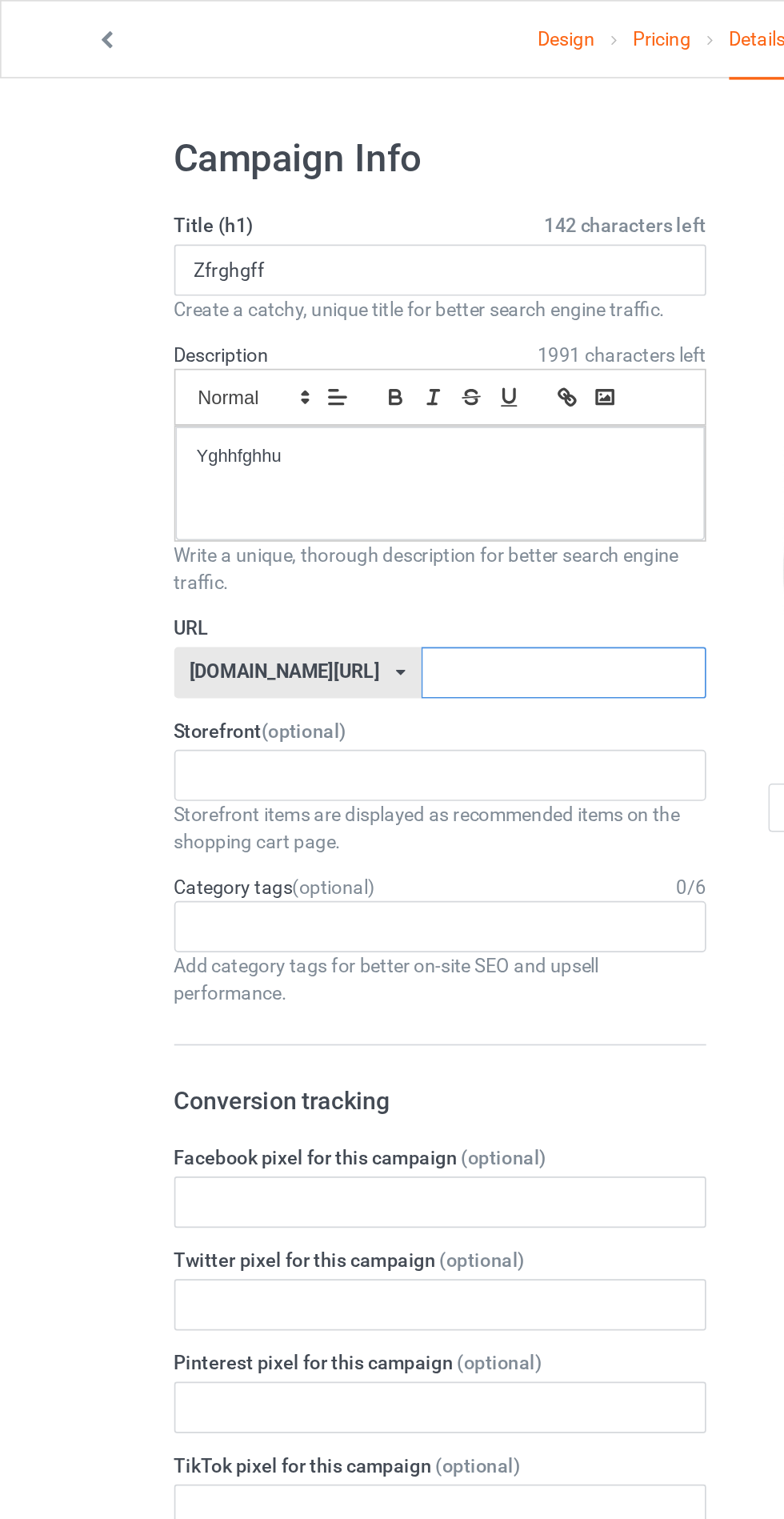
click at [249, 409] on input "text" at bounding box center [333, 398] width 169 height 31
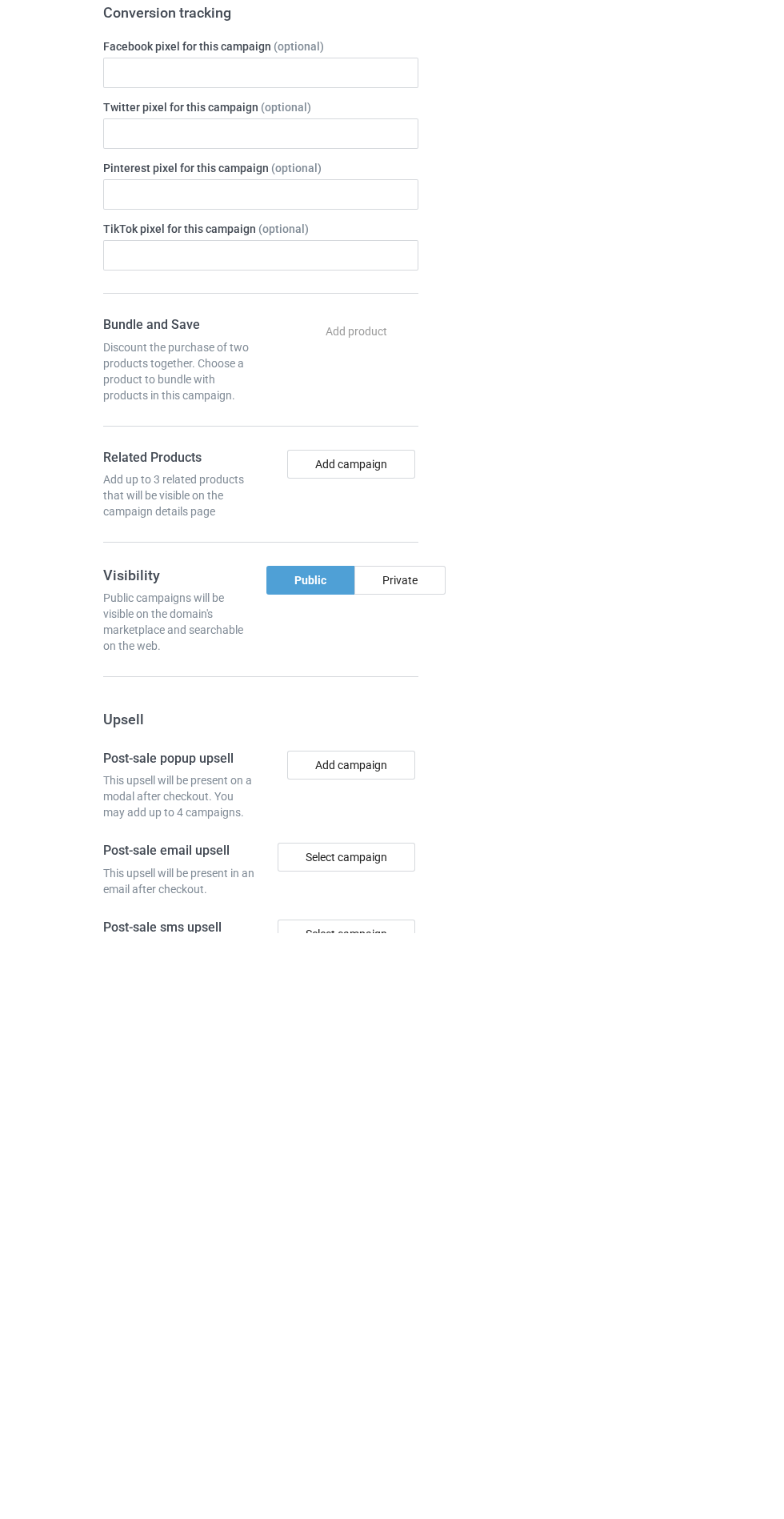
type input "Jugefuknhch"
click at [427, 1170] on div "Private" at bounding box center [400, 1166] width 91 height 29
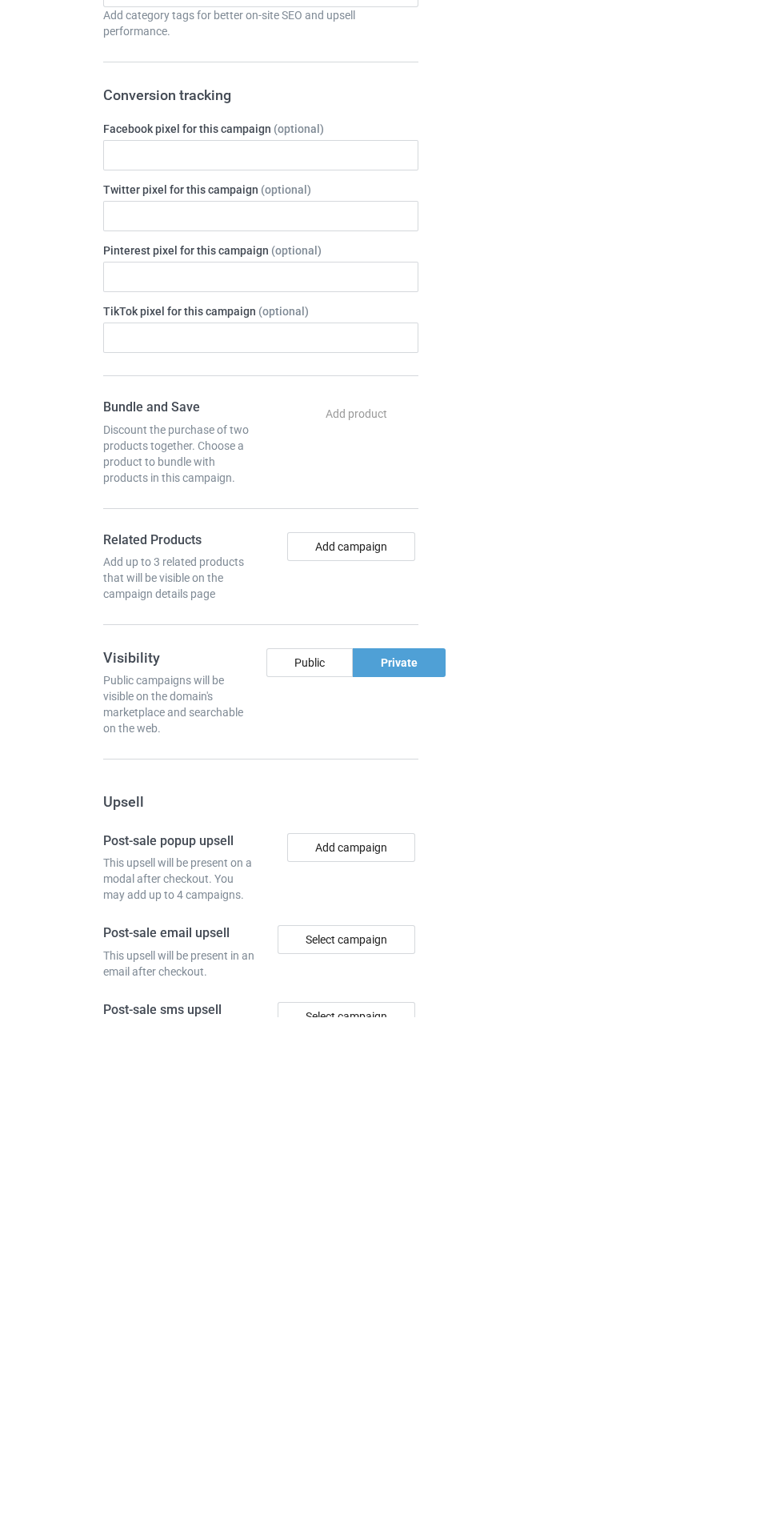
scroll to position [55, 0]
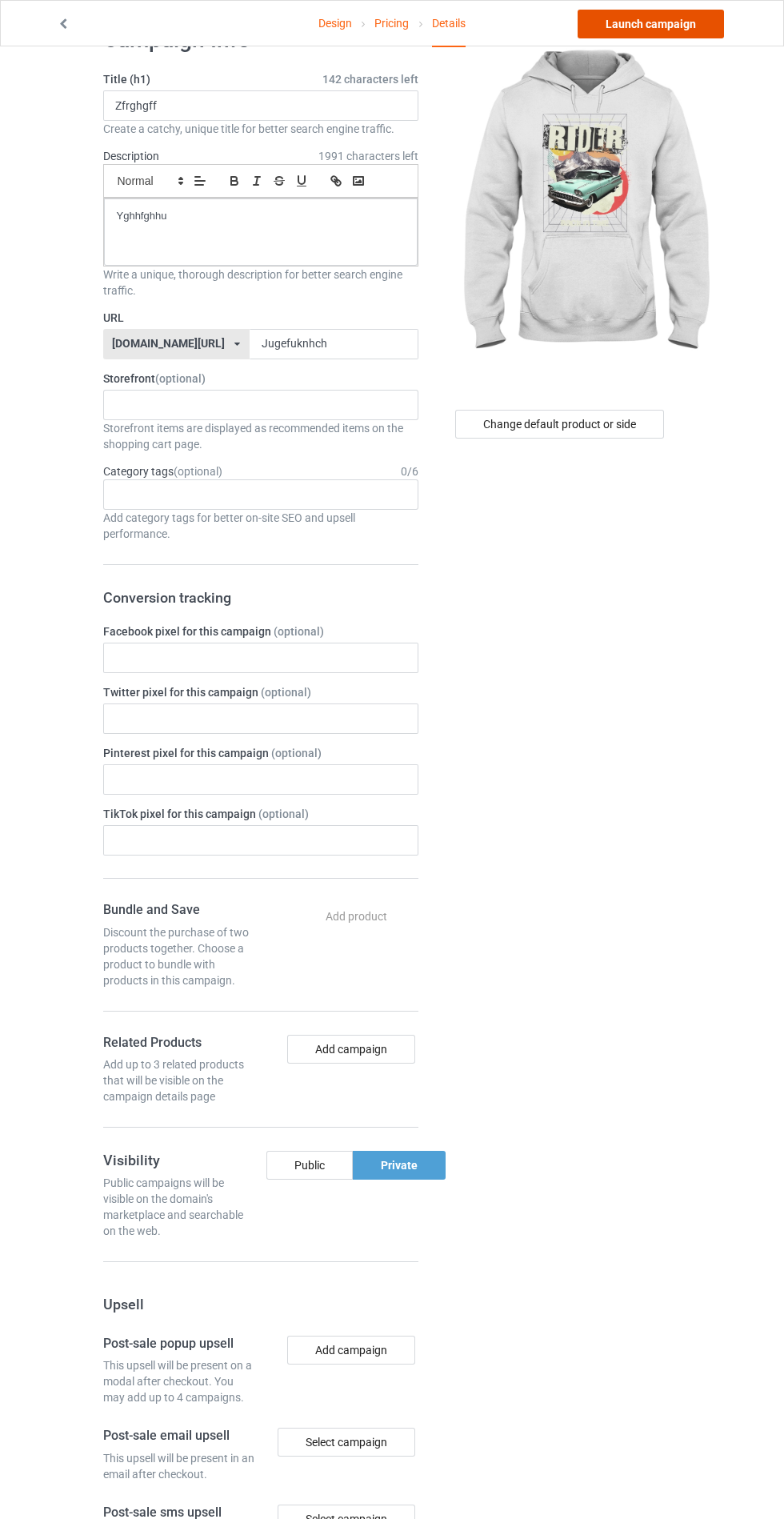
click at [682, 23] on link "Launch campaign" at bounding box center [651, 24] width 147 height 29
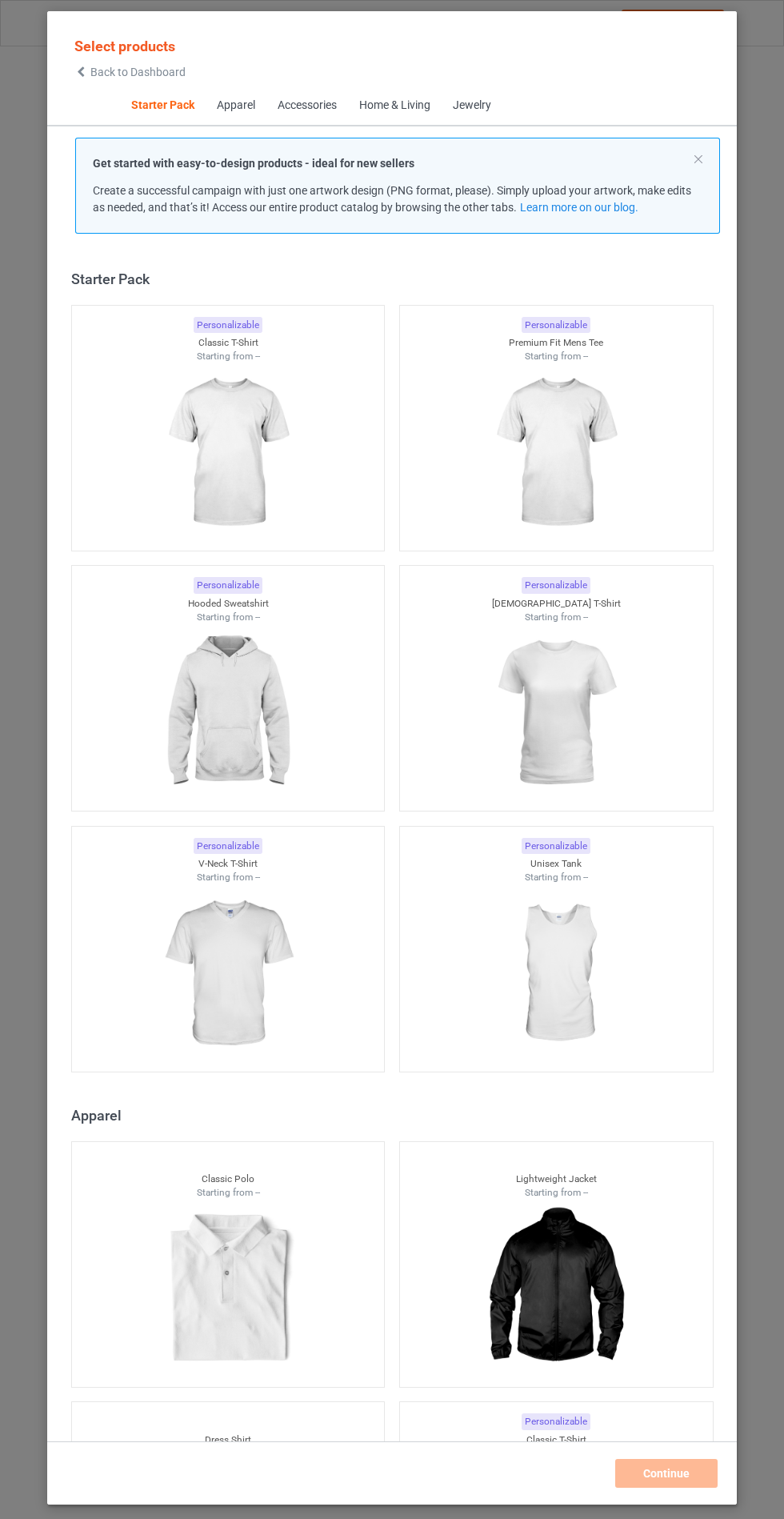
scroll to position [19, 0]
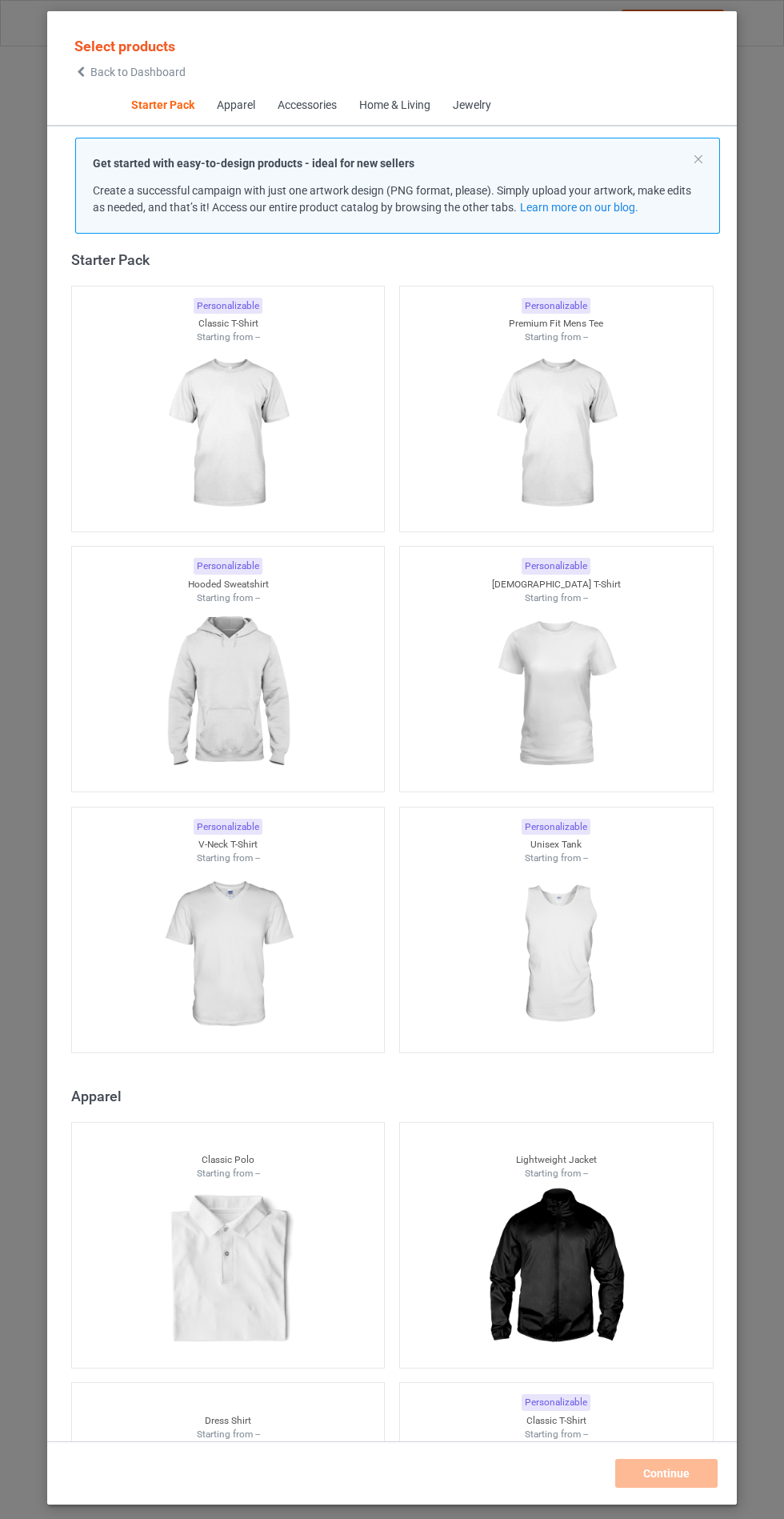
click at [224, 668] on img at bounding box center [227, 694] width 143 height 180
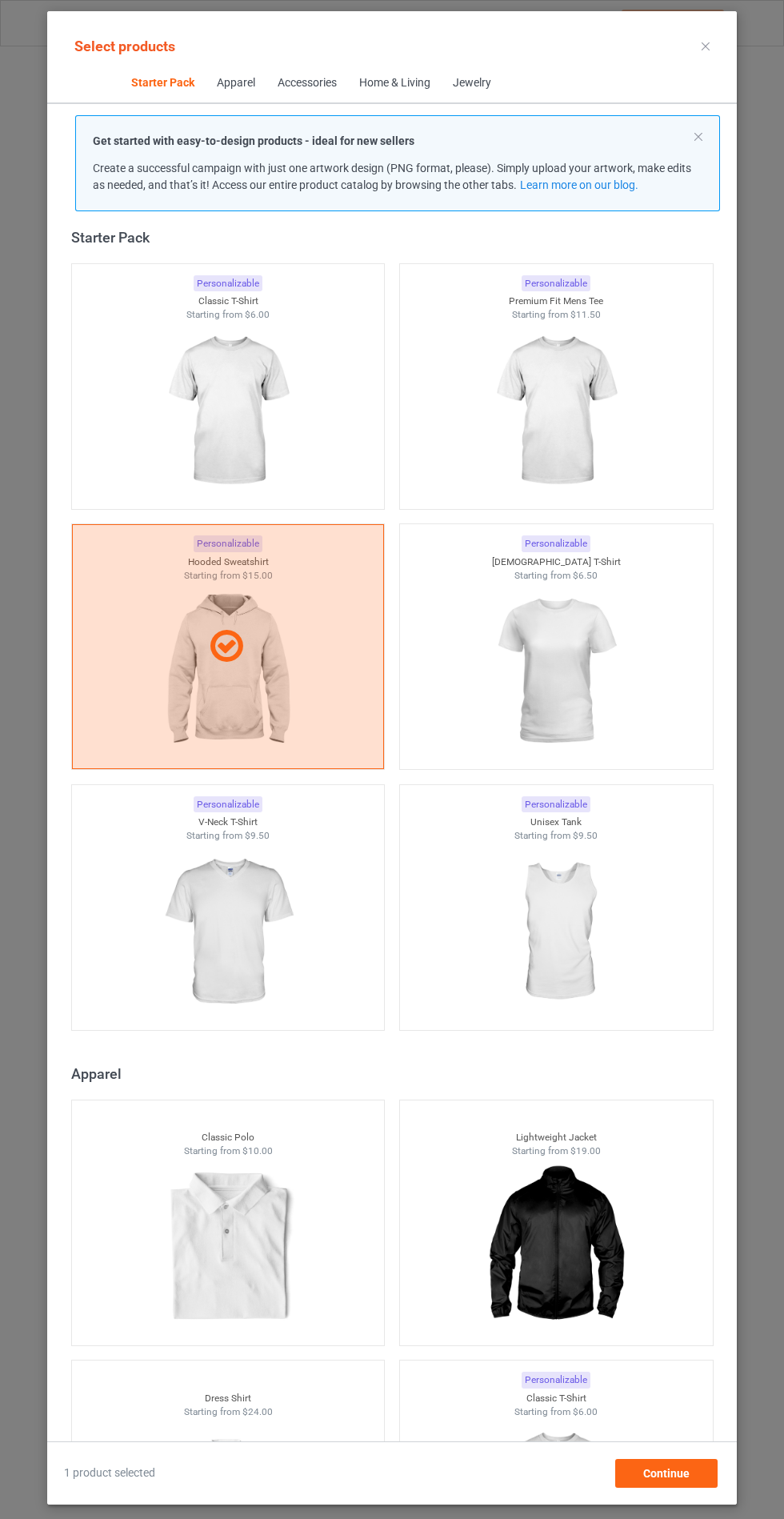
click at [273, 943] on img at bounding box center [227, 932] width 143 height 180
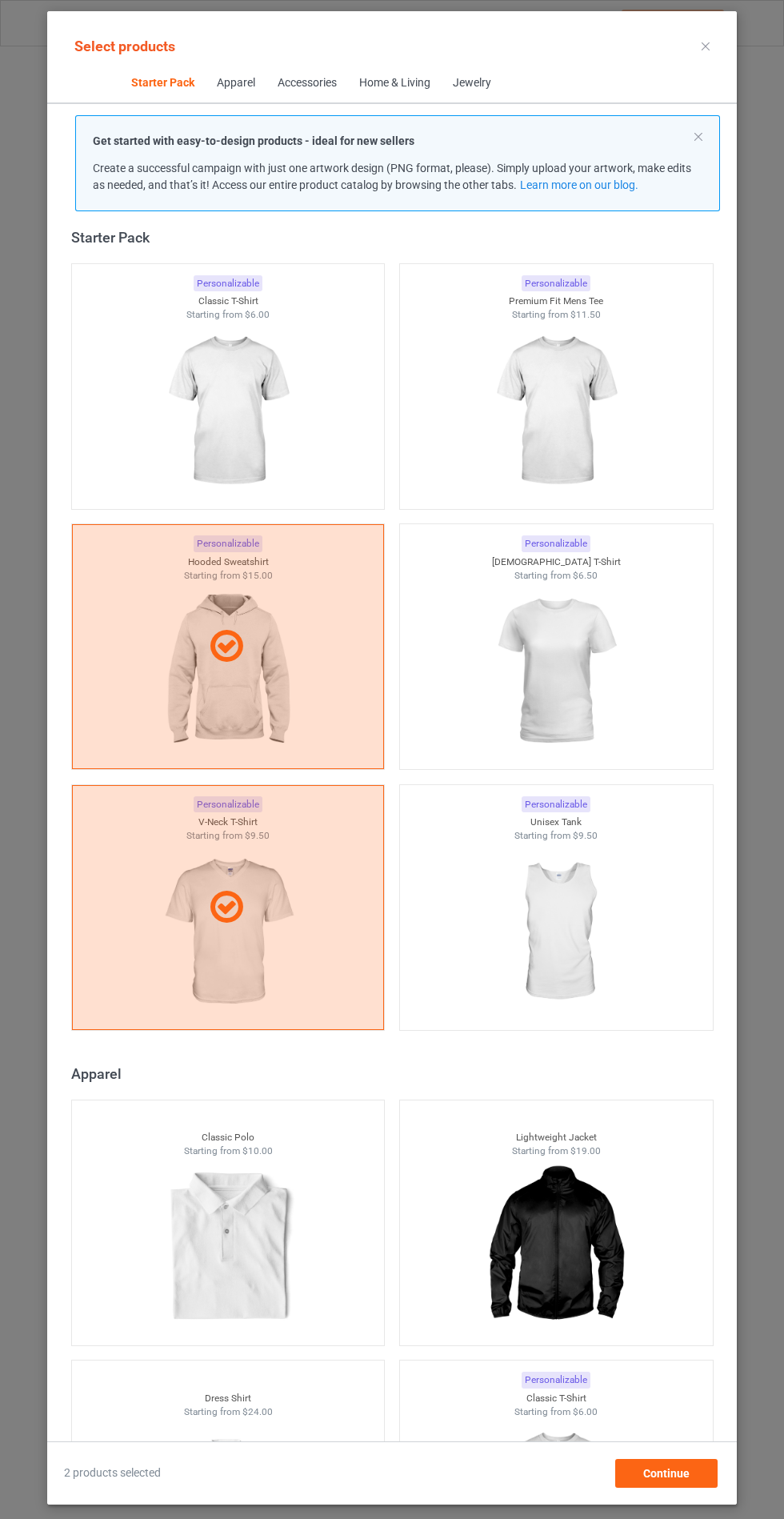
scroll to position [92, 0]
click at [671, 1479] on span "Continue" at bounding box center [666, 1472] width 47 height 13
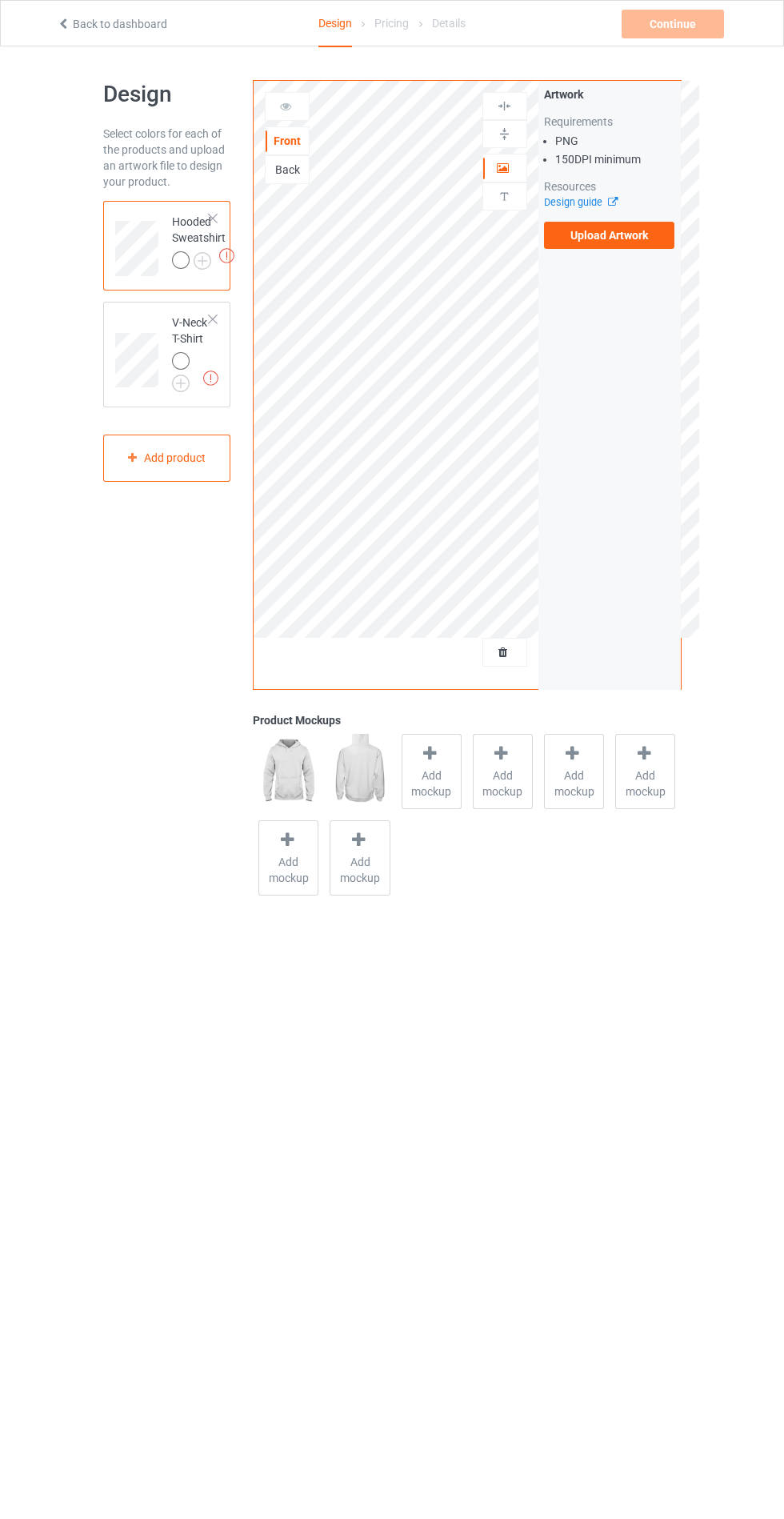
click at [627, 240] on label "Upload Artwork" at bounding box center [609, 234] width 131 height 27
click at [0, 0] on input "Upload Artwork" at bounding box center [0, 0] width 0 height 0
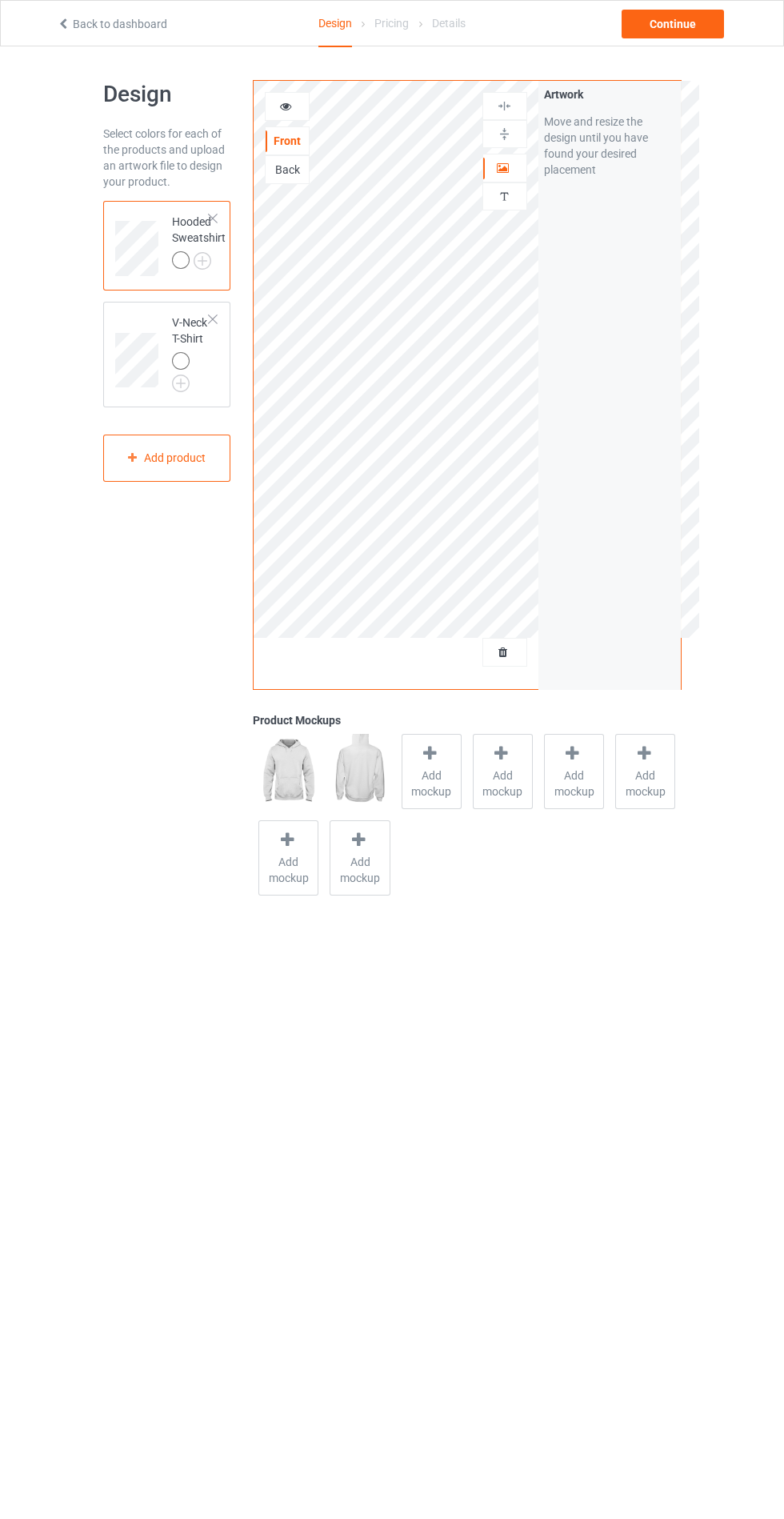
click at [0, 0] on img at bounding box center [0, 0] width 0 height 0
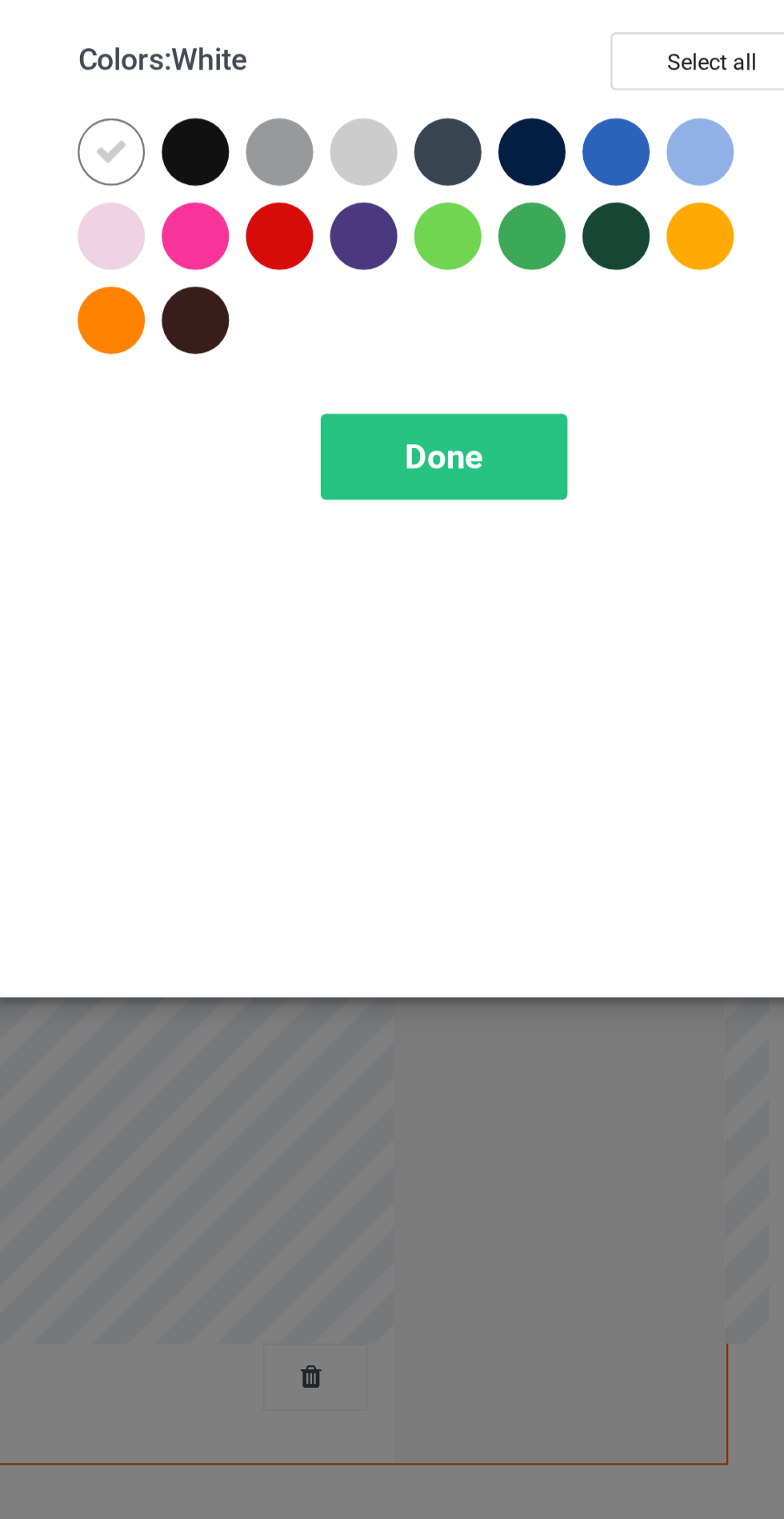
click at [420, 162] on div at bounding box center [417, 164] width 29 height 29
click at [531, 128] on div at bounding box center [525, 127] width 29 height 29
click at [588, 263] on div "Done" at bounding box center [560, 258] width 105 height 37
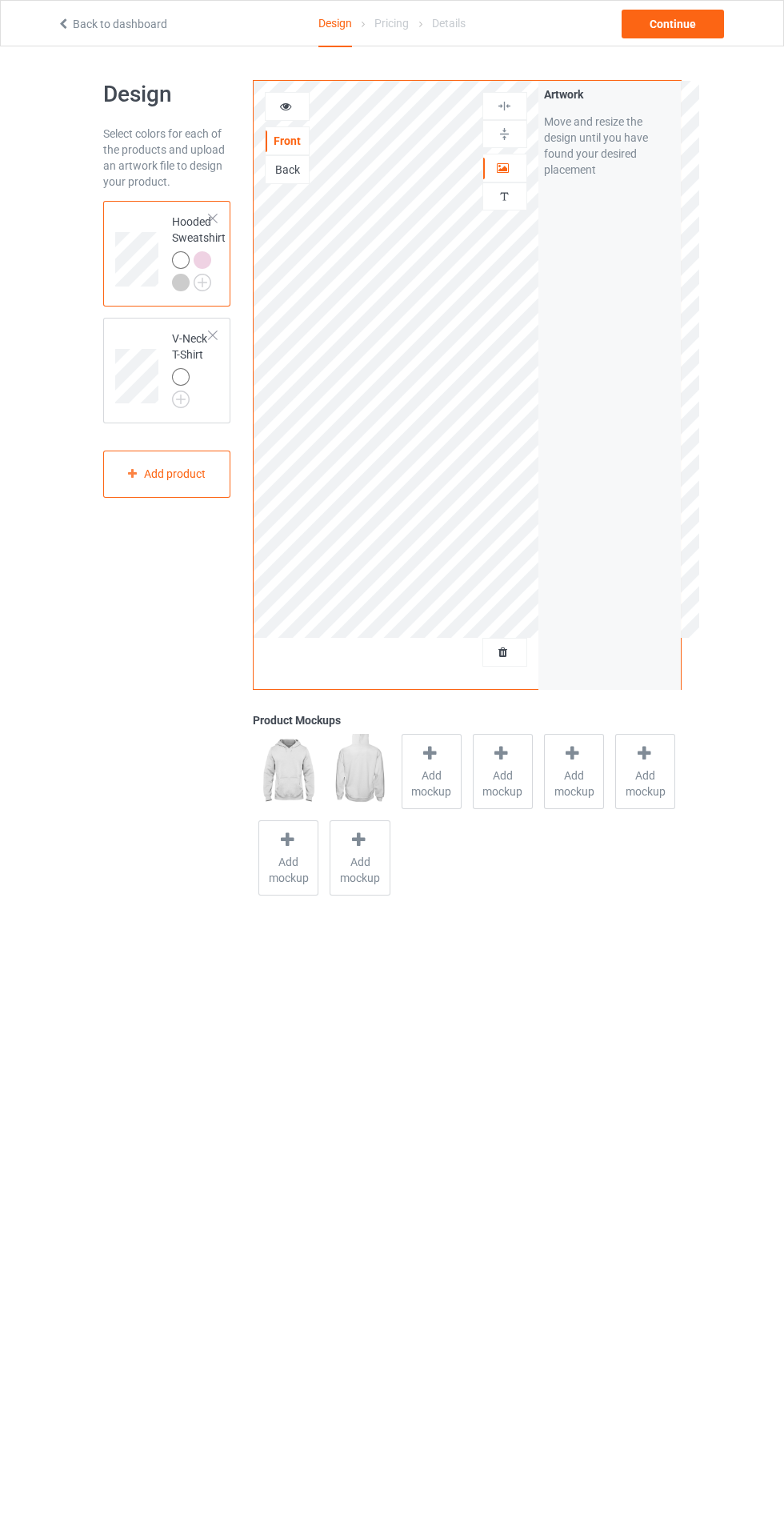
click at [422, 805] on div "Add mockup" at bounding box center [432, 771] width 60 height 75
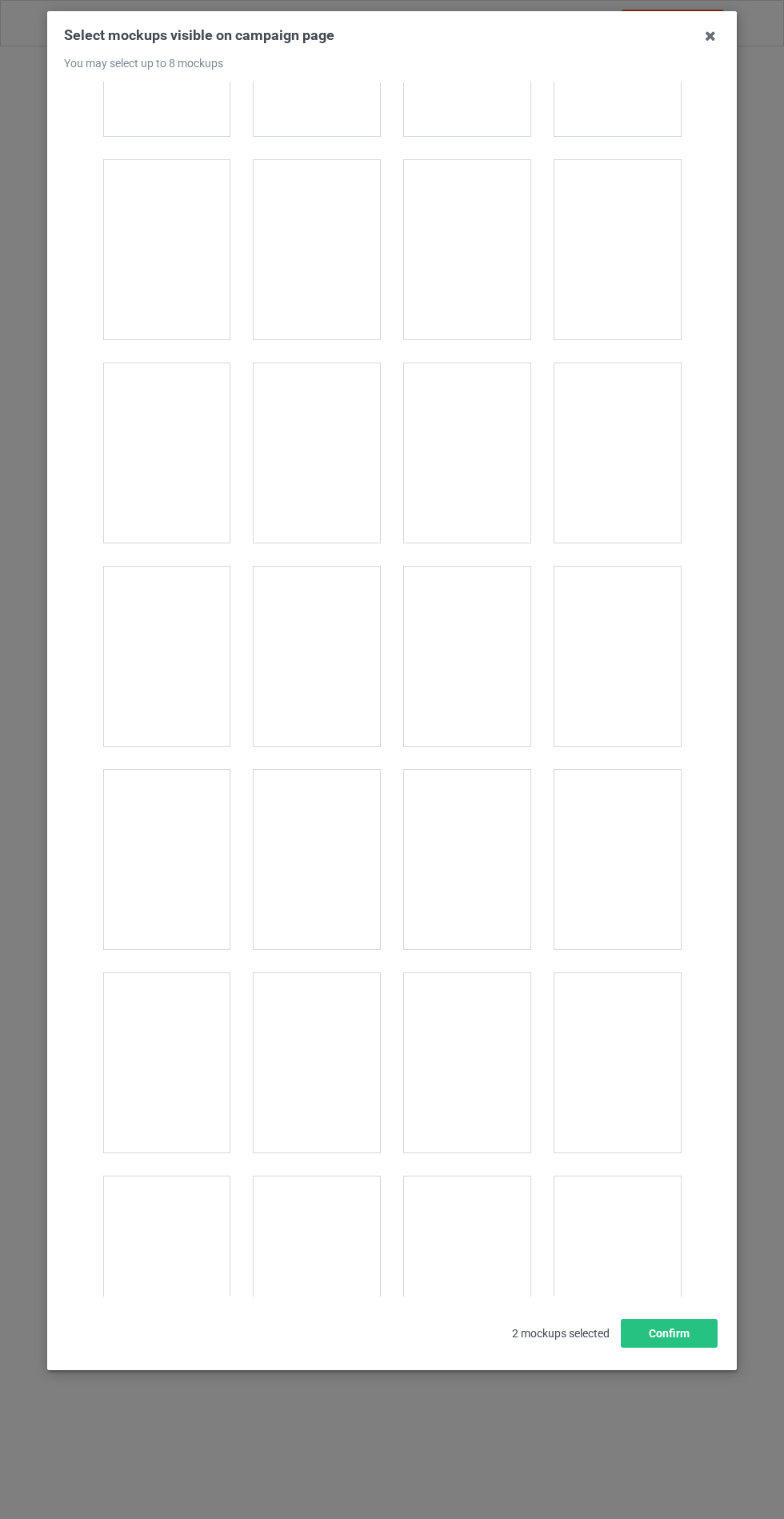
scroll to position [12915, 0]
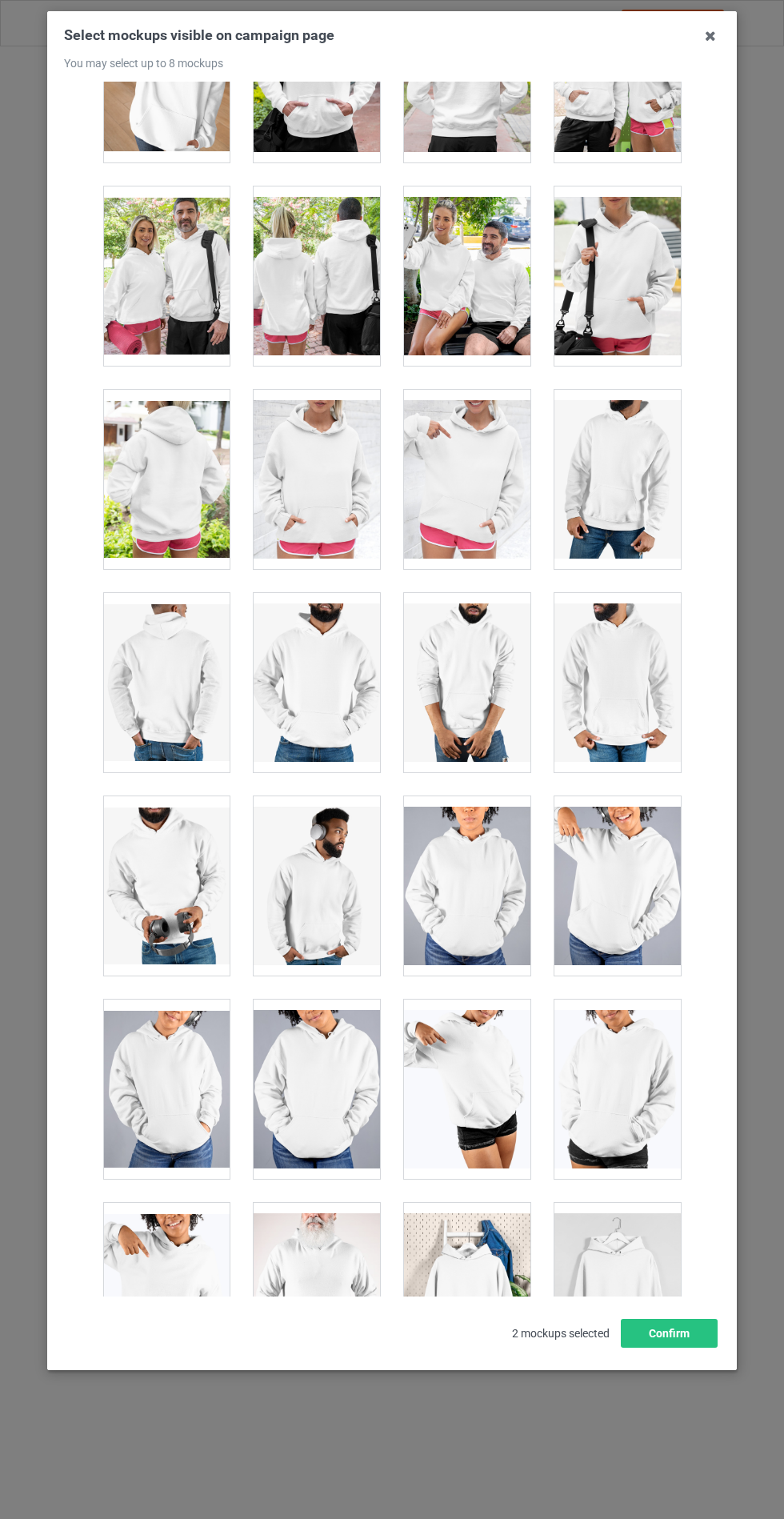
click at [332, 451] on div at bounding box center [317, 480] width 126 height 180
click at [690, 1347] on button "Confirm" at bounding box center [669, 1332] width 97 height 29
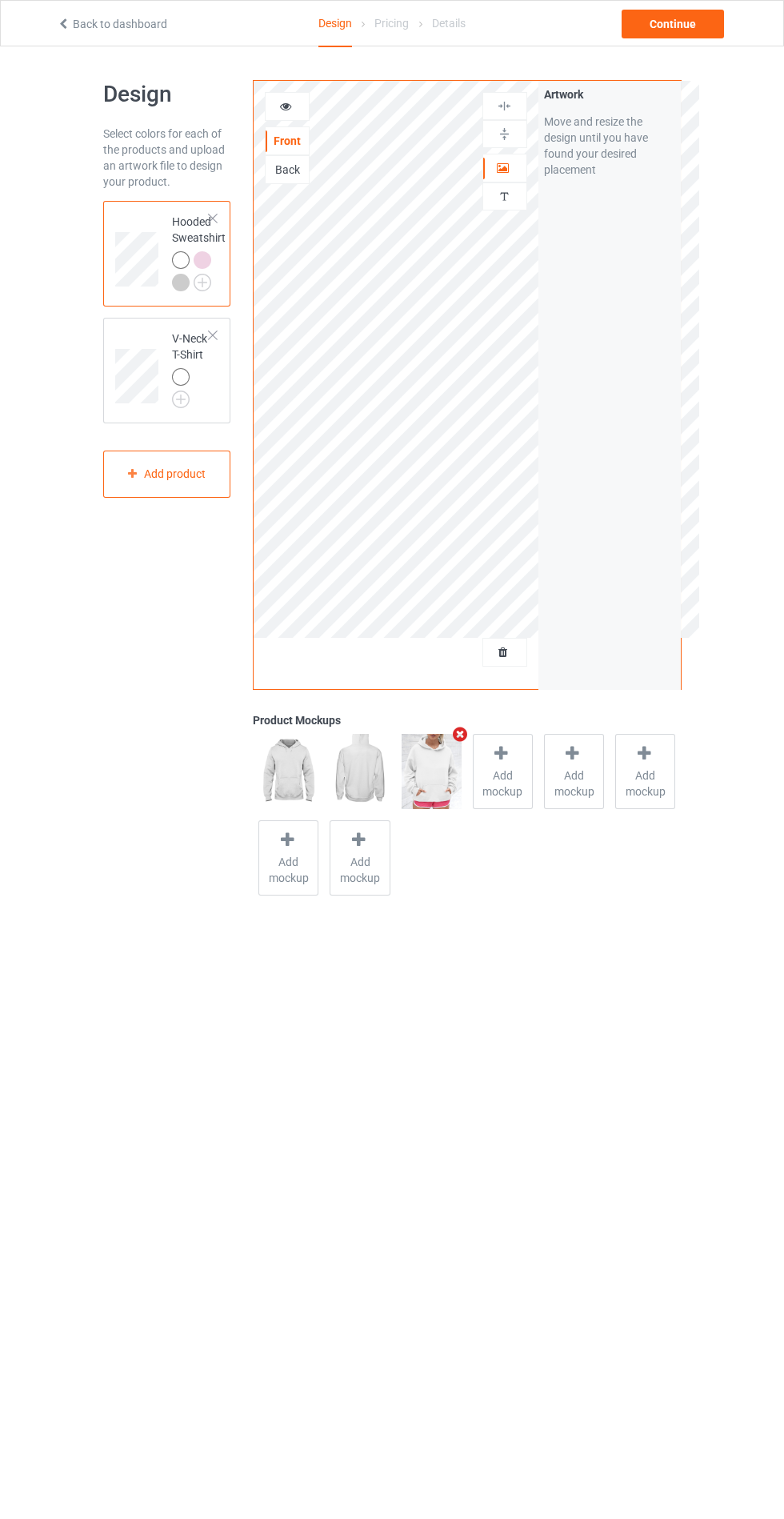
click at [0, 0] on img at bounding box center [0, 0] width 0 height 0
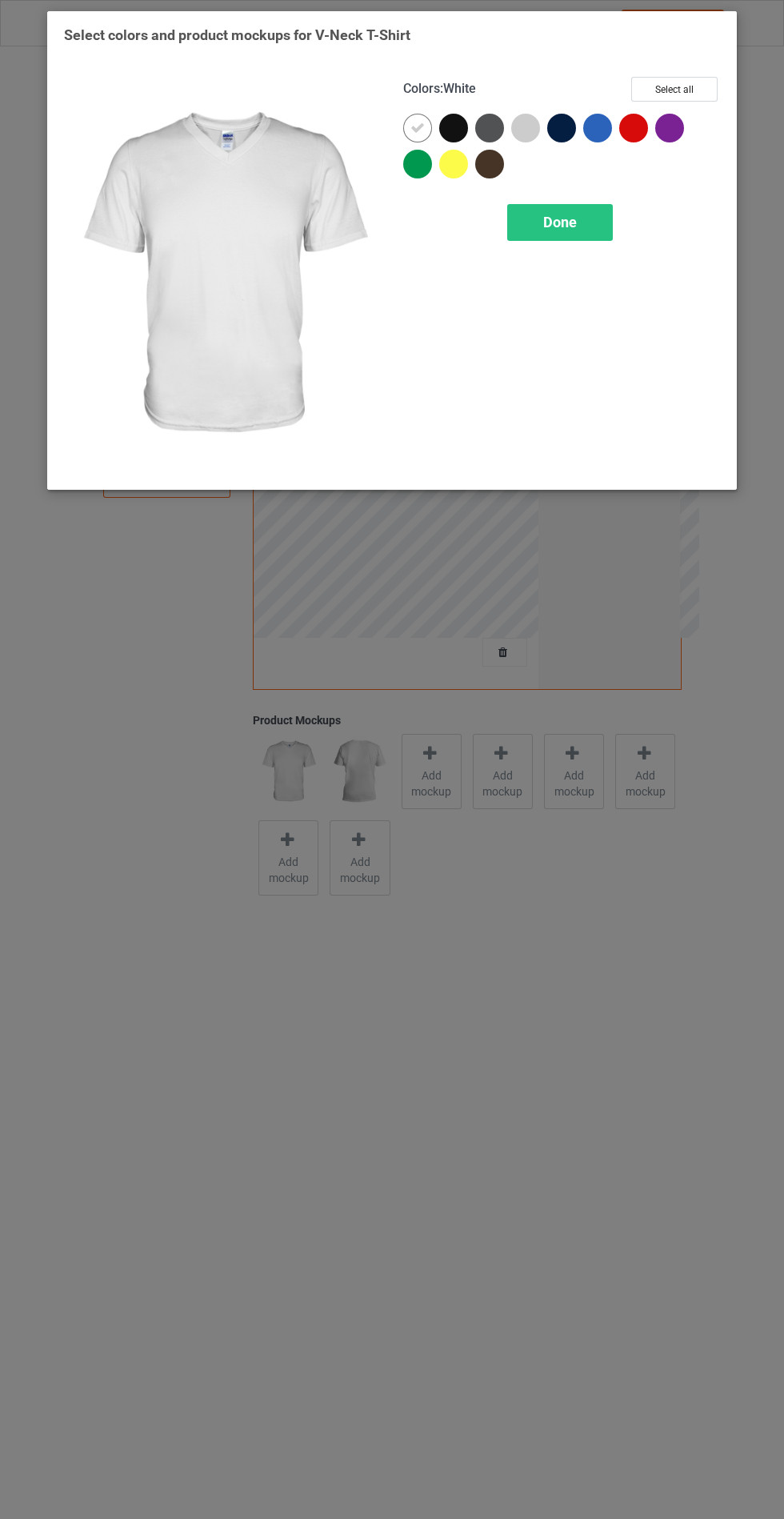
click at [538, 142] on div at bounding box center [529, 131] width 36 height 36
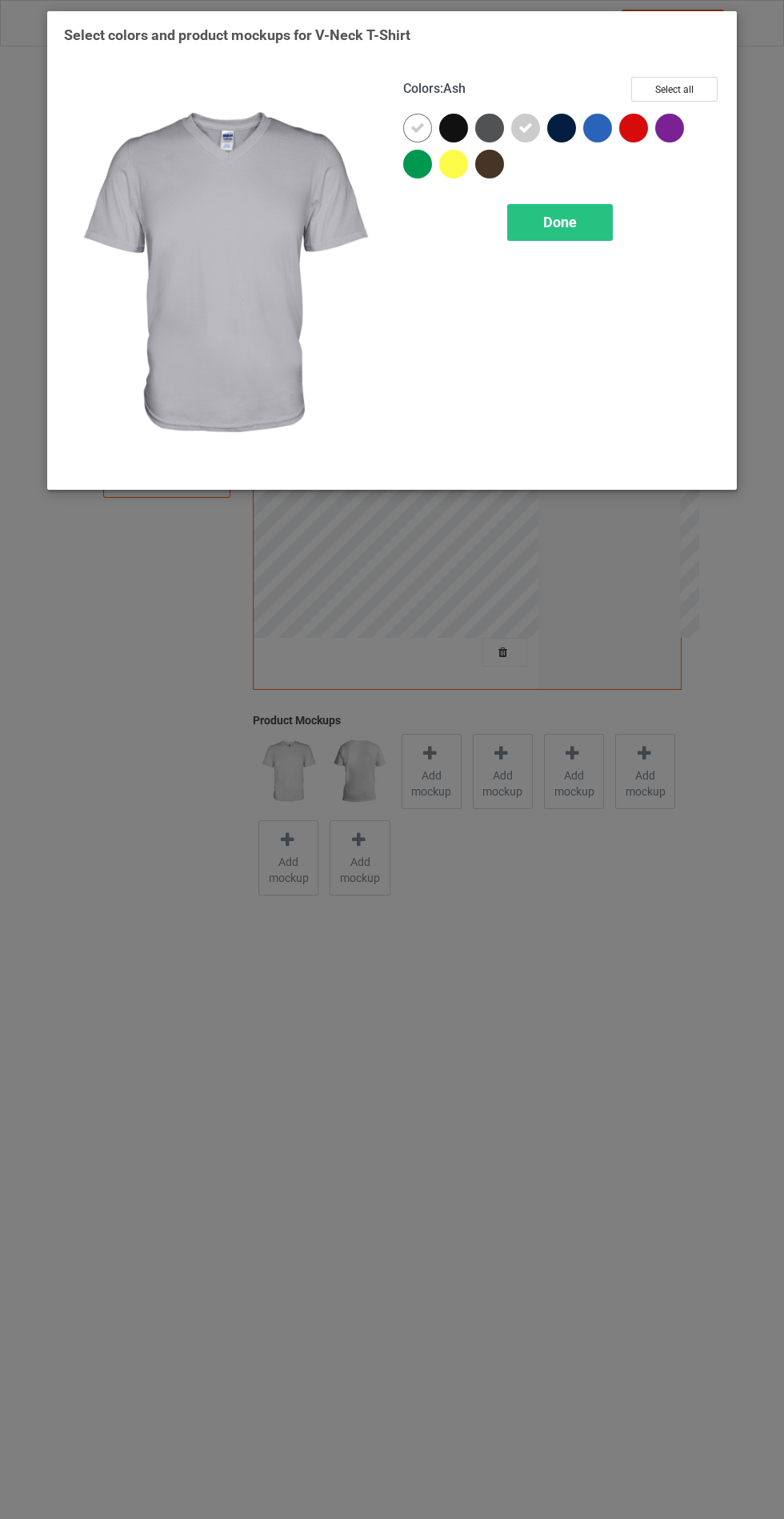
click at [569, 214] on span "Done" at bounding box center [560, 221] width 34 height 17
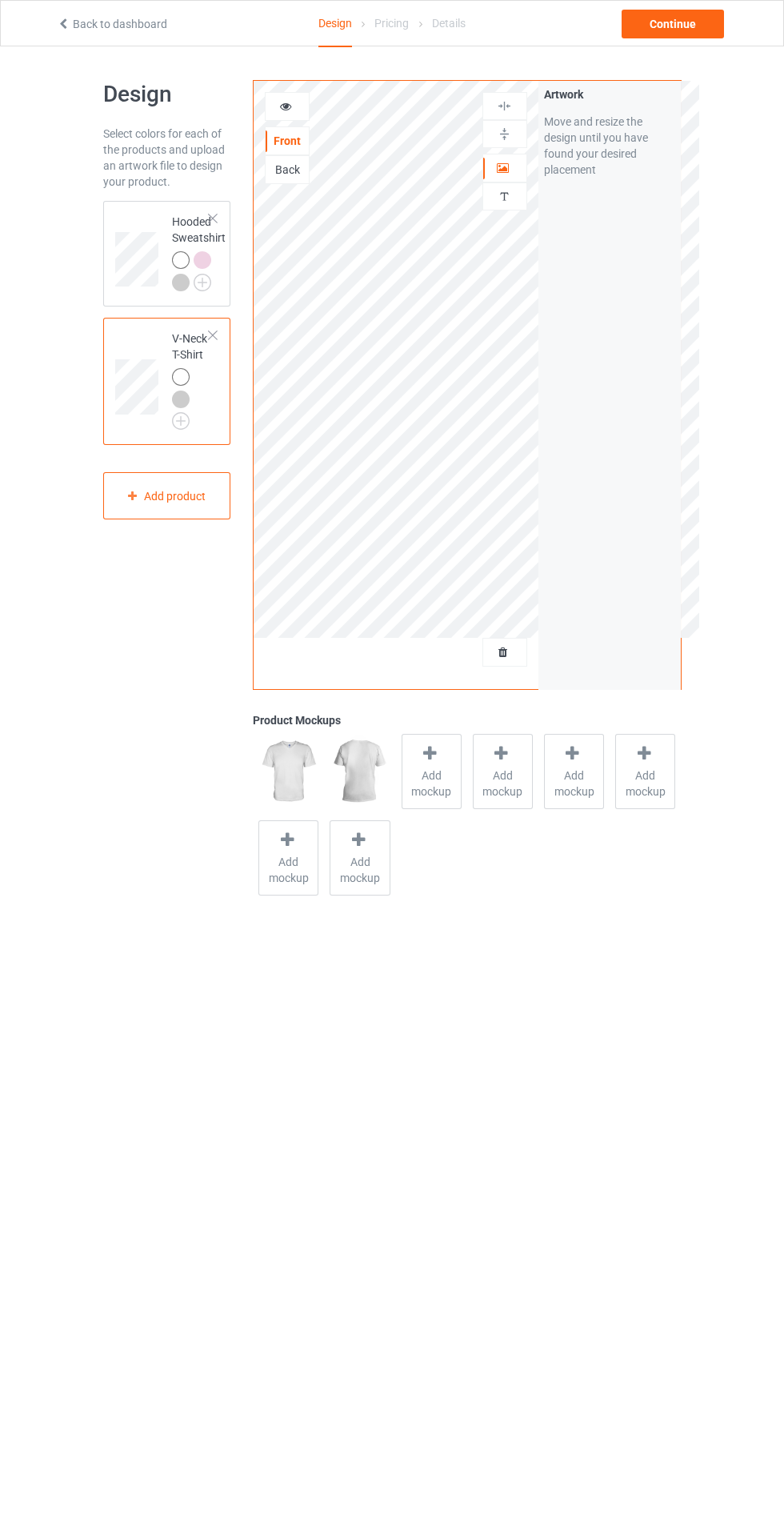
click at [428, 794] on span "Add mockup" at bounding box center [431, 783] width 59 height 32
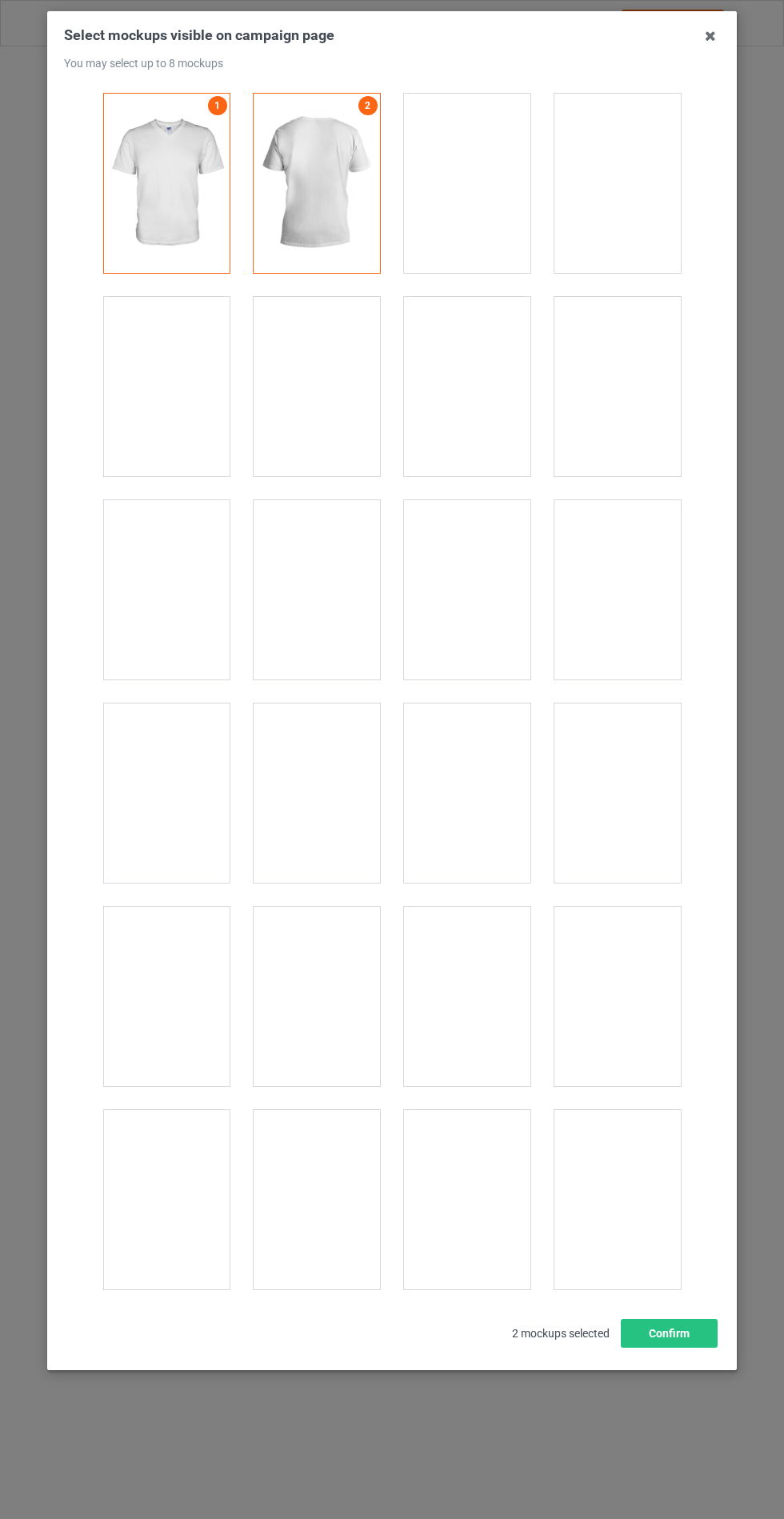
scroll to position [2157, 0]
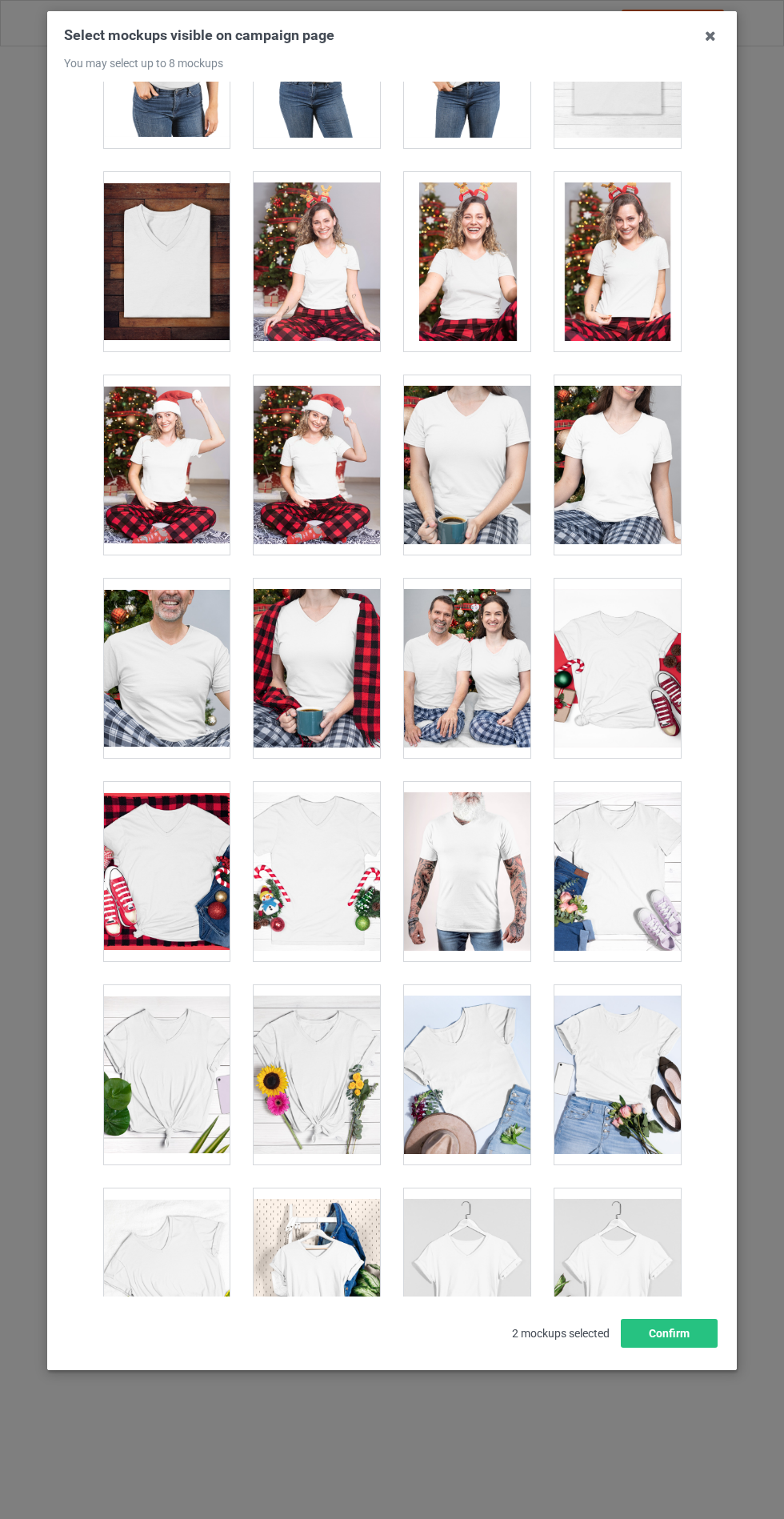
click at [617, 1058] on div at bounding box center [617, 1074] width 126 height 180
click at [629, 1271] on div at bounding box center [617, 1278] width 126 height 180
click at [617, 1085] on div at bounding box center [617, 1074] width 126 height 180
click at [687, 1347] on button "Confirm" at bounding box center [669, 1332] width 97 height 29
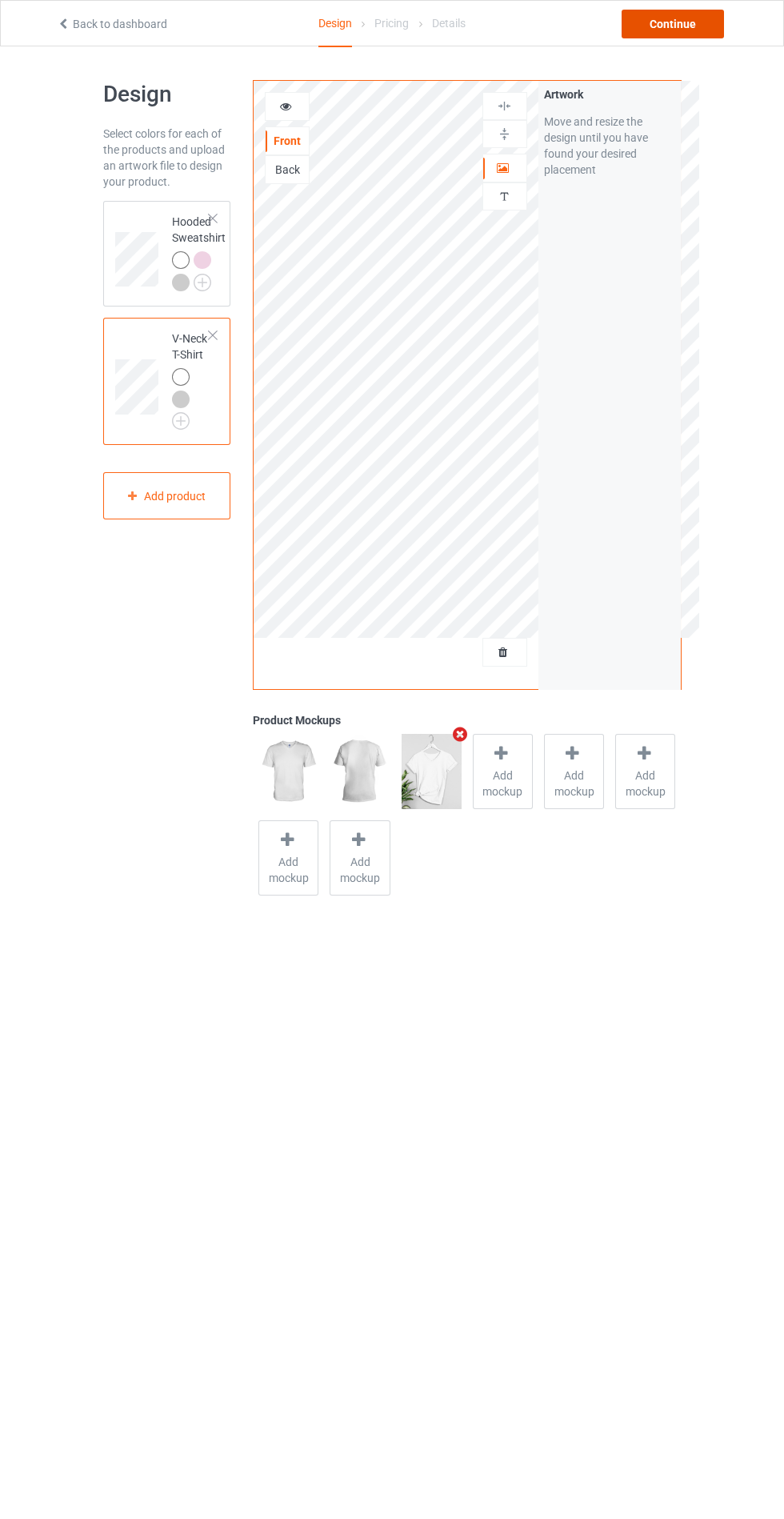
click at [699, 36] on div "Continue" at bounding box center [672, 24] width 102 height 29
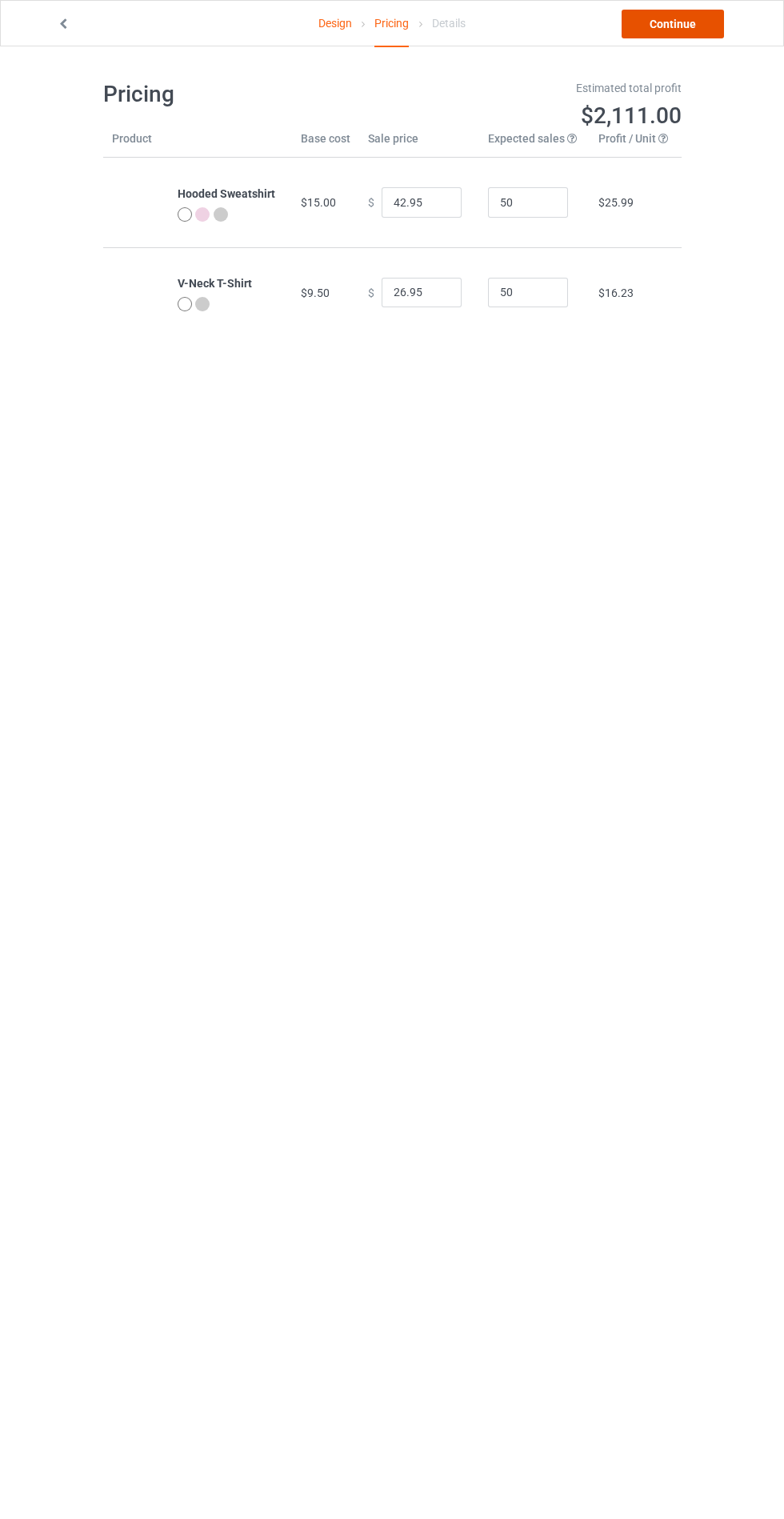
click at [668, 27] on link "Continue" at bounding box center [672, 24] width 102 height 29
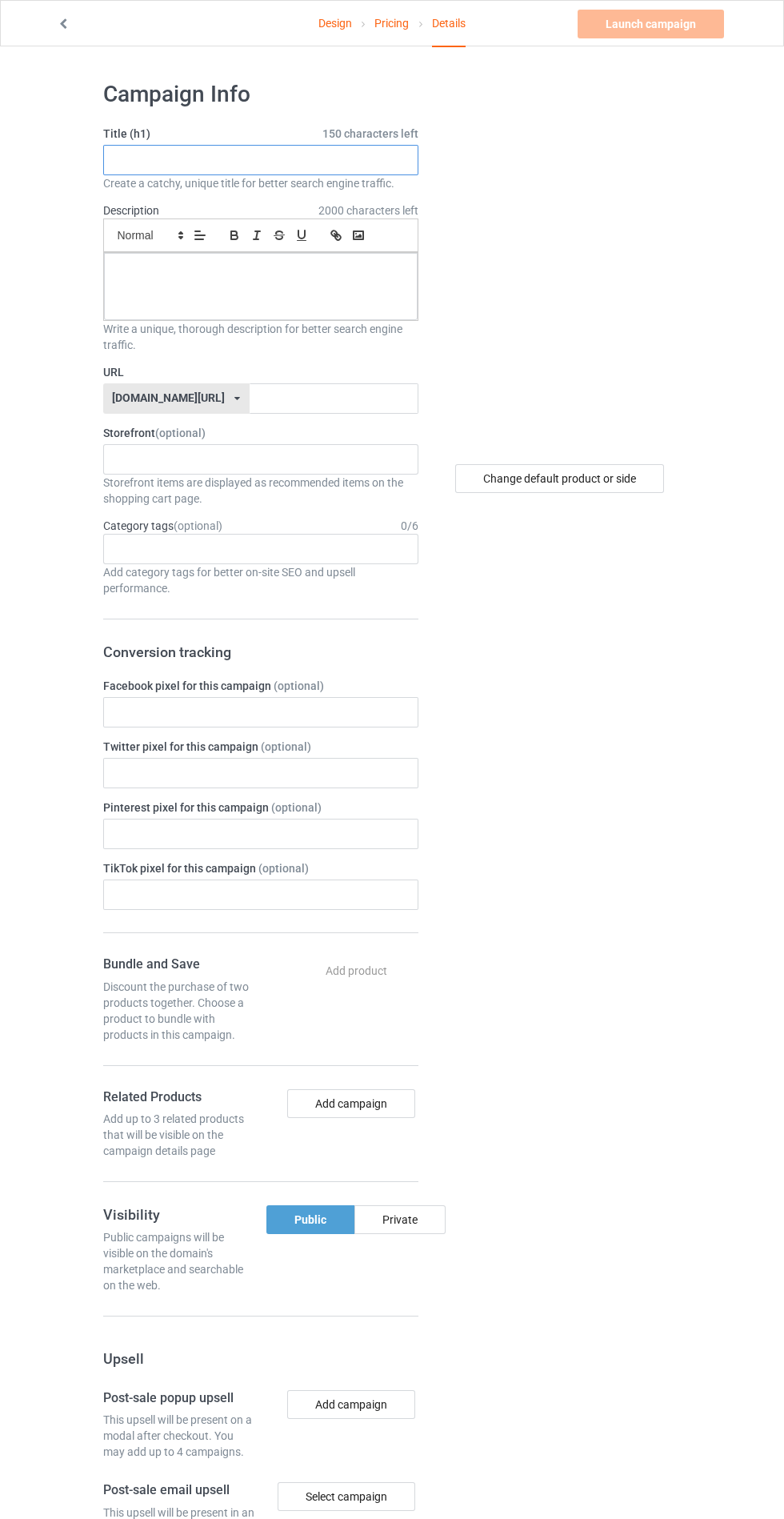
click at [360, 166] on input "text" at bounding box center [261, 160] width 316 height 31
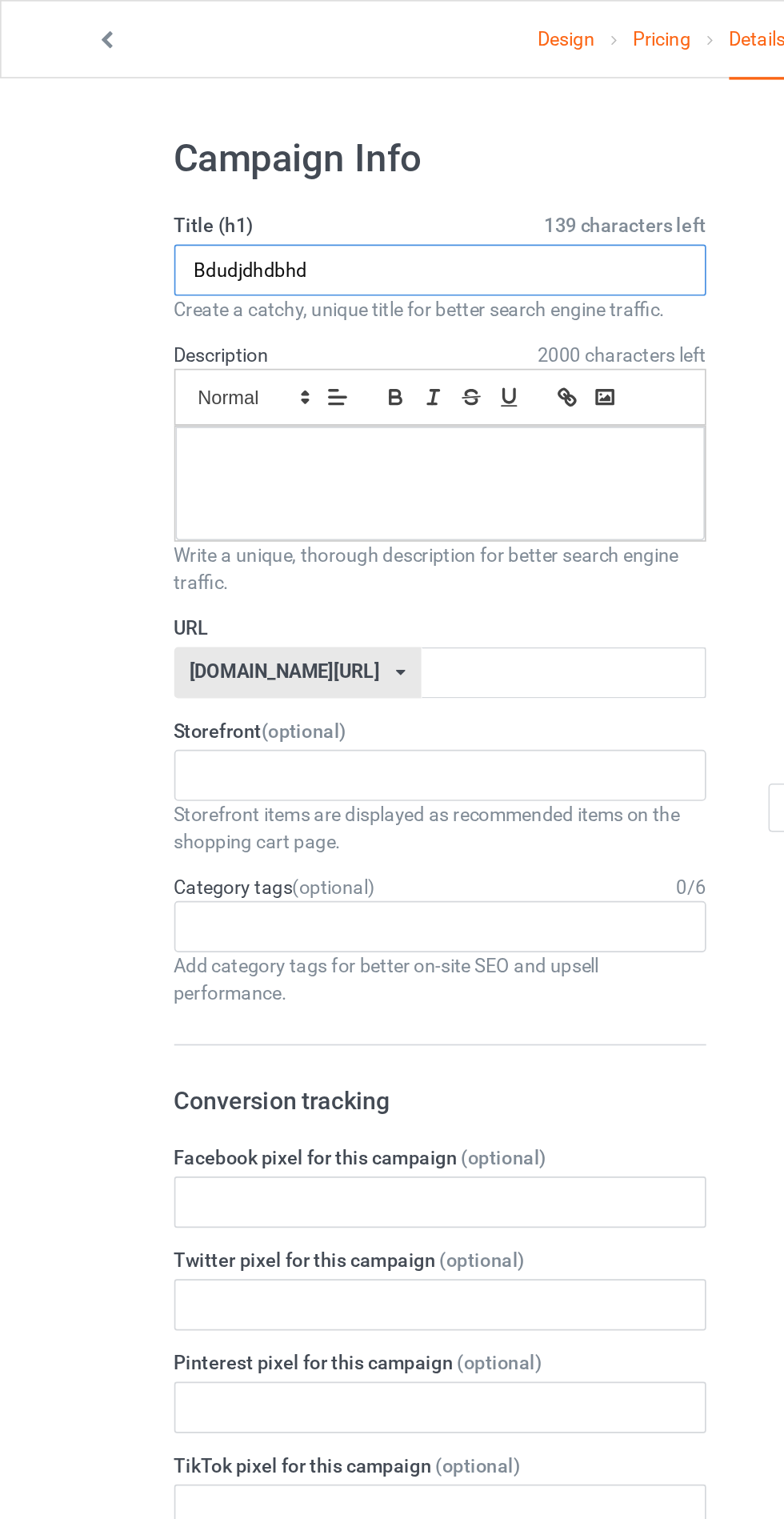
type input "Bdudjdhdbhd"
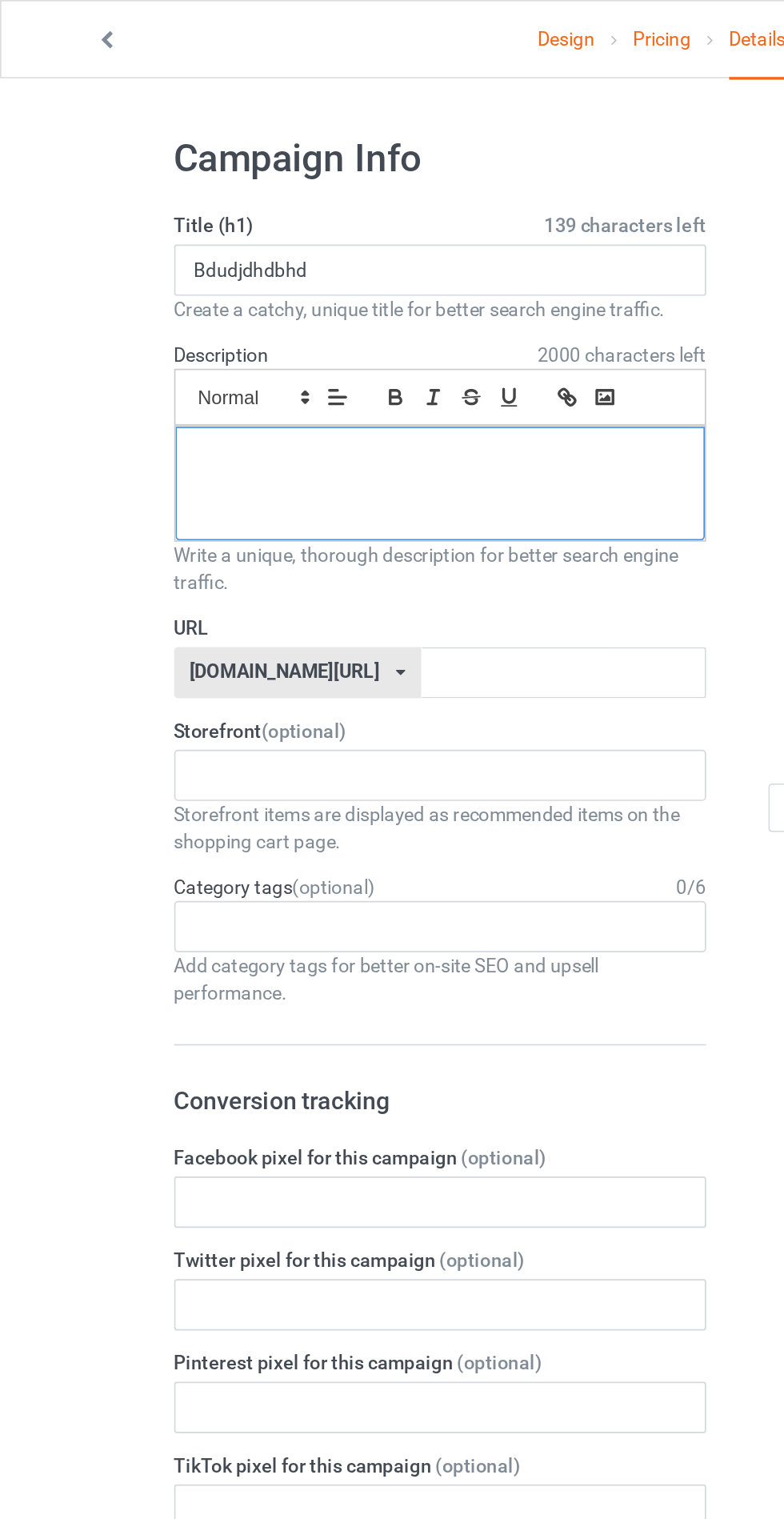
click at [146, 302] on div at bounding box center [261, 287] width 314 height 68
click at [355, 400] on input "text" at bounding box center [333, 398] width 169 height 31
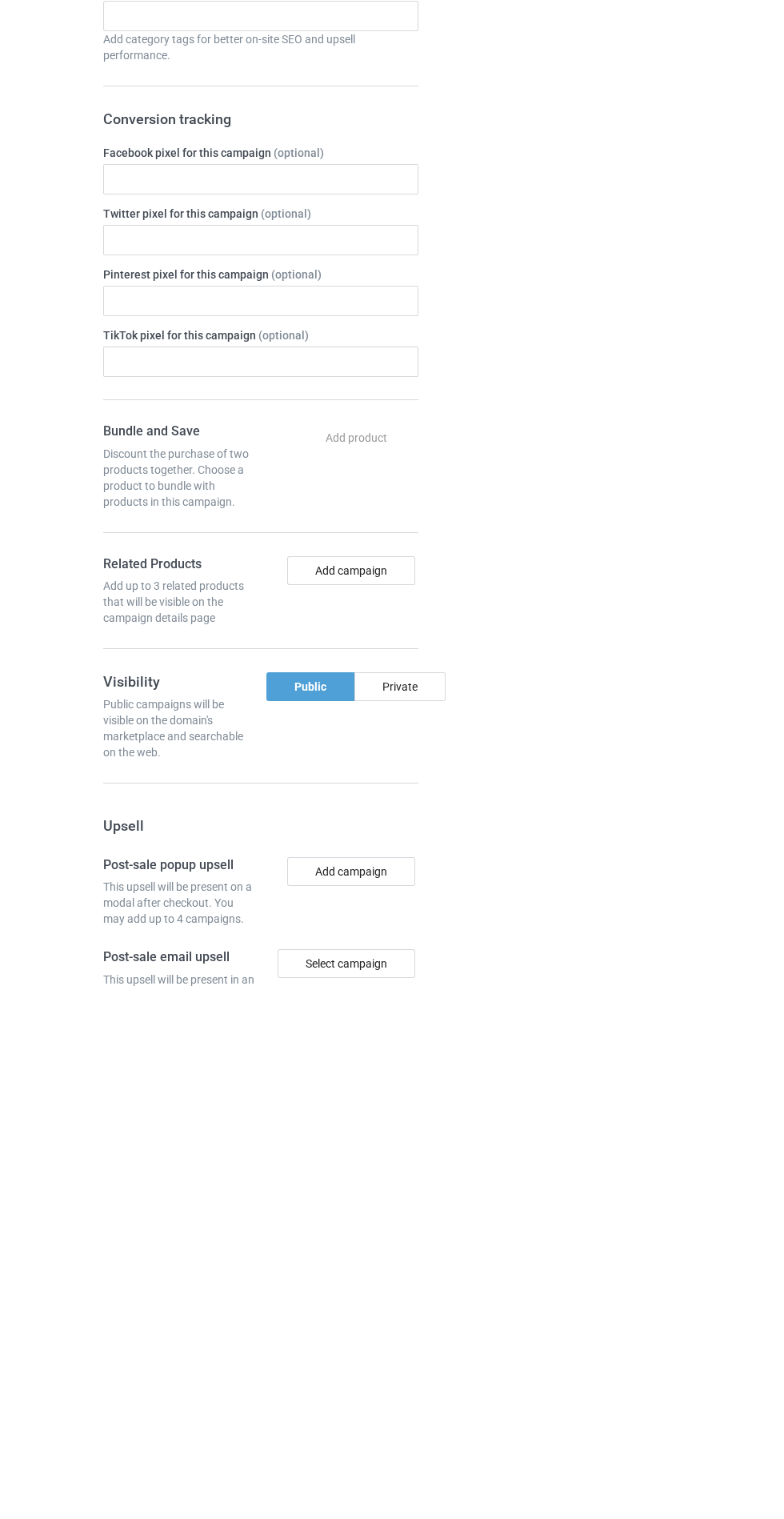
type input "Jeyhgzyhd"
click at [438, 1210] on div "Change default product or side" at bounding box center [561, 972] width 263 height 1807
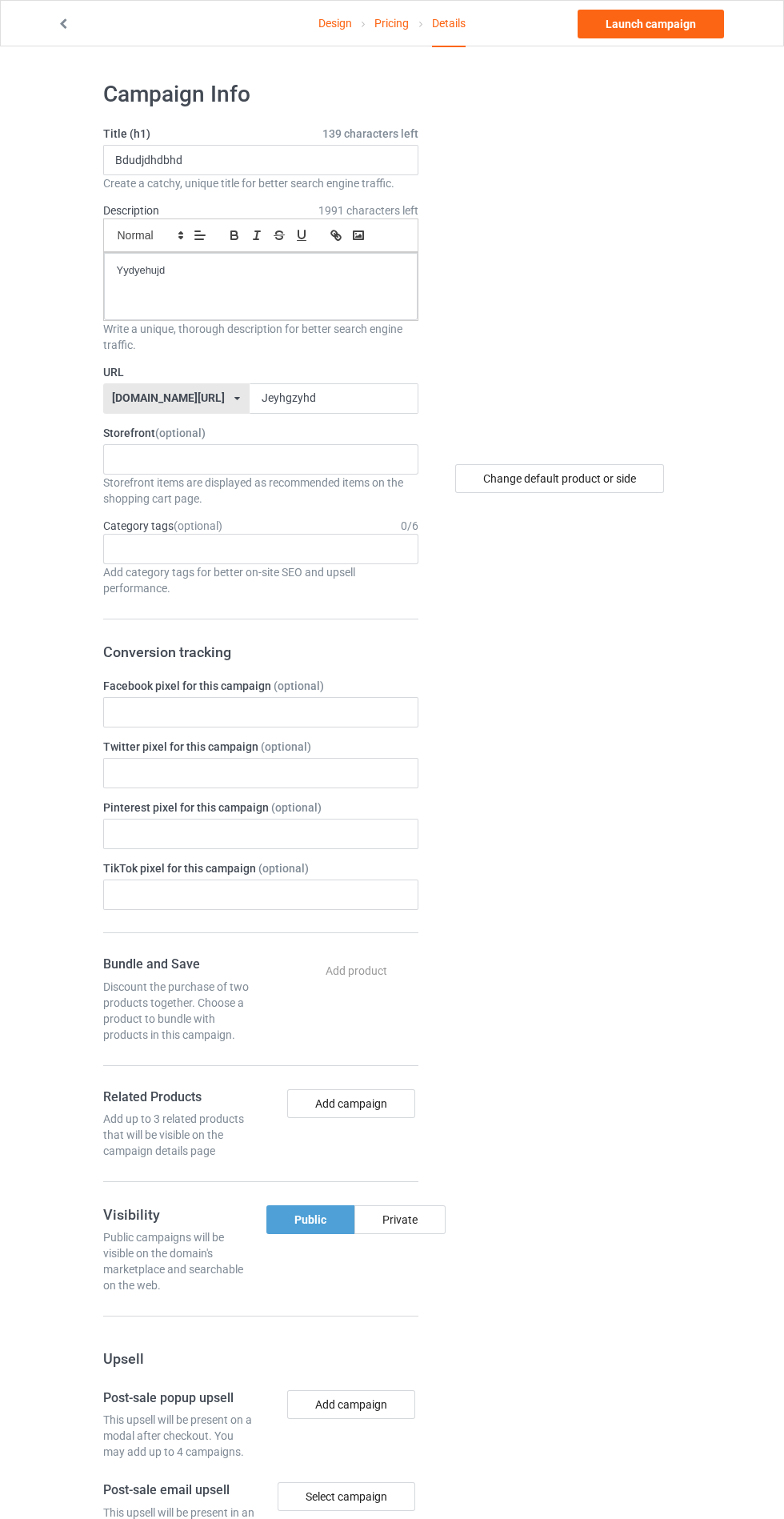
click at [414, 1224] on div "Private" at bounding box center [400, 1219] width 91 height 29
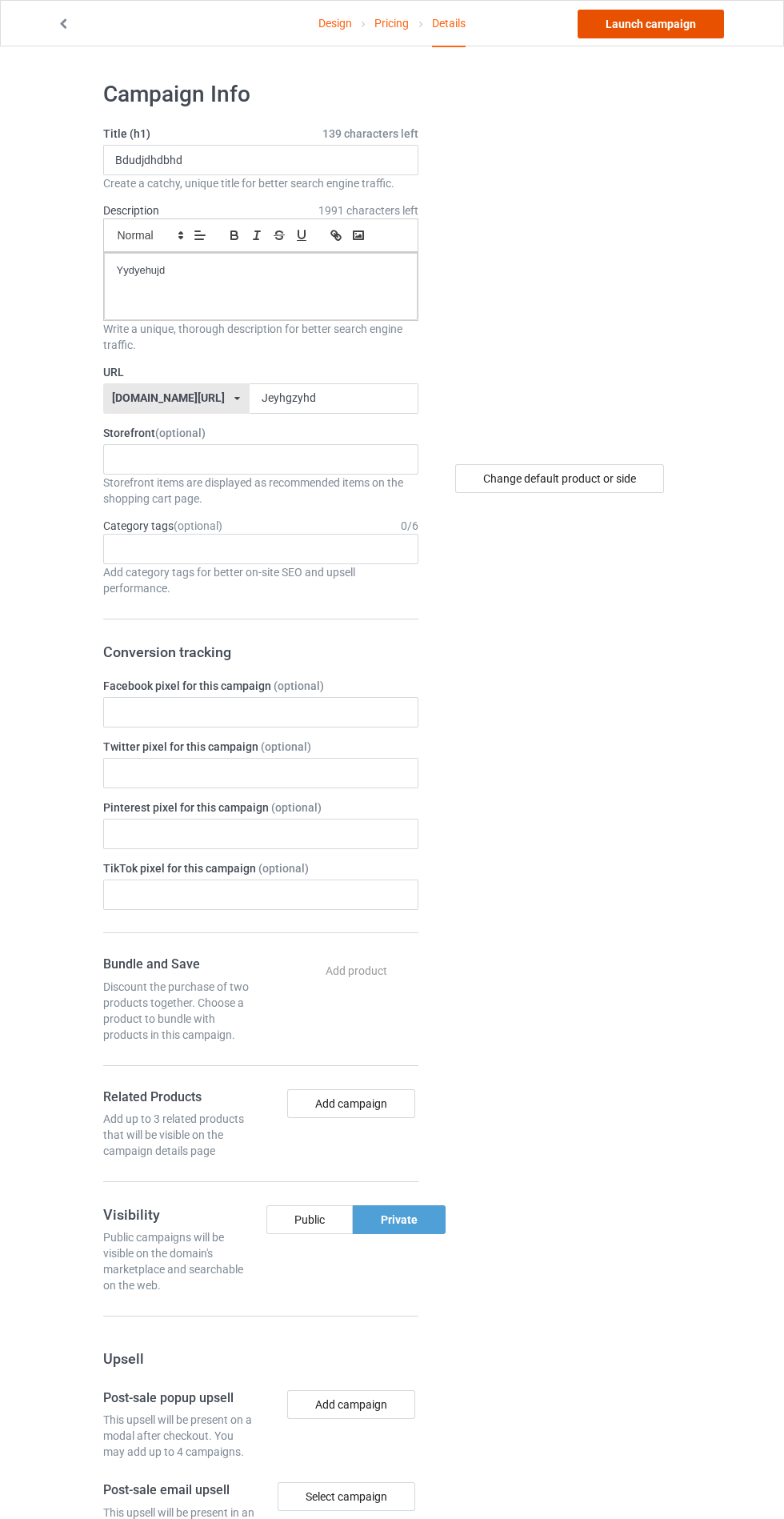
click at [654, 23] on link "Launch campaign" at bounding box center [651, 24] width 147 height 29
